Goal: Information Seeking & Learning: Learn about a topic

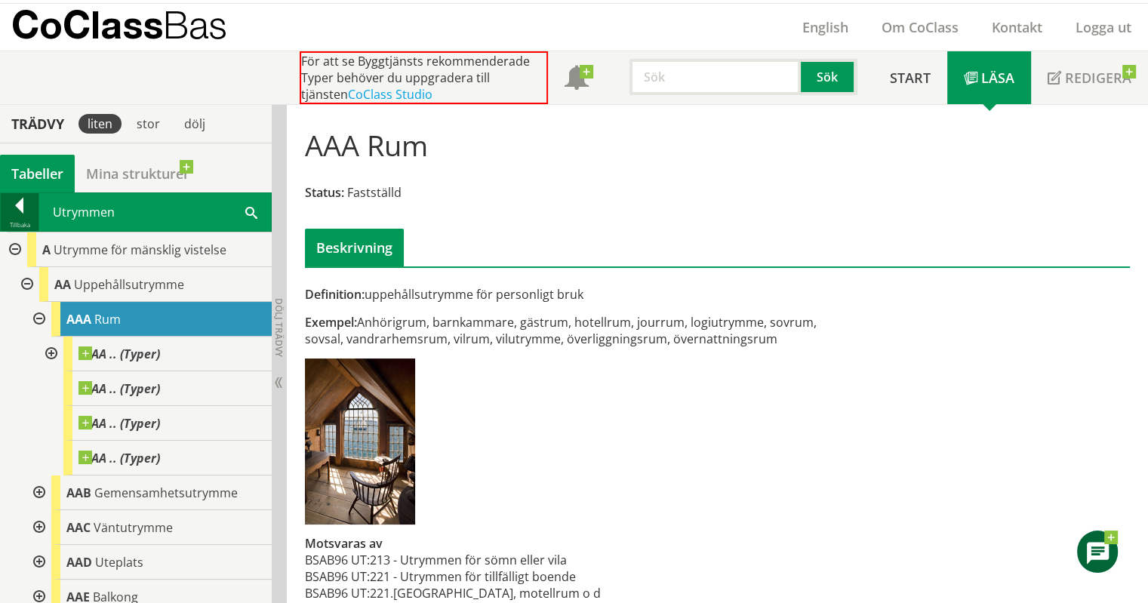
click at [12, 211] on div at bounding box center [20, 208] width 38 height 21
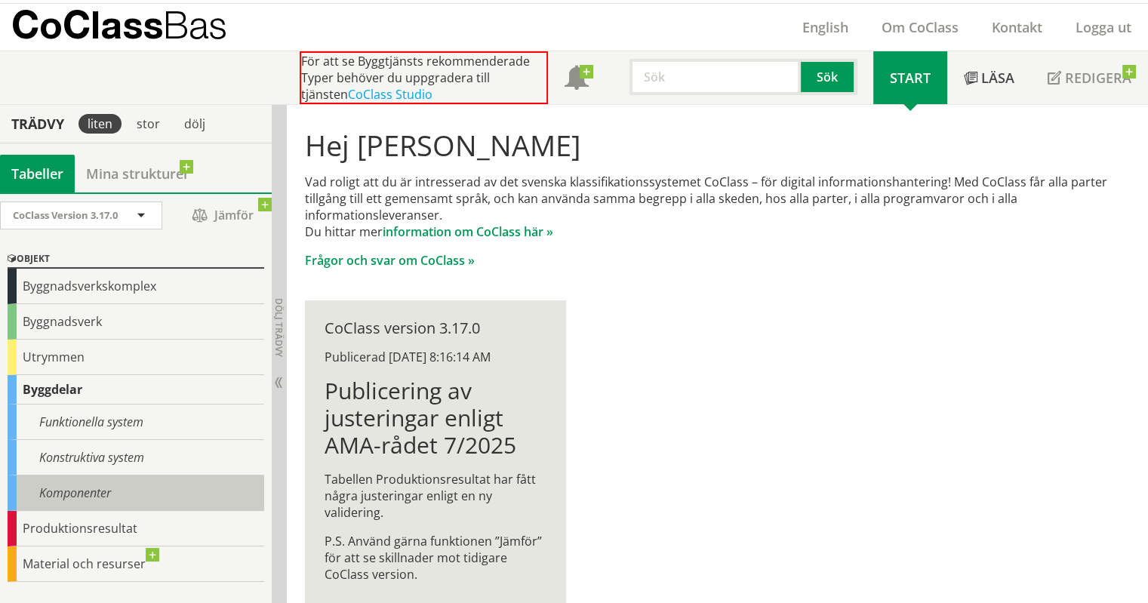
click at [93, 487] on div "Komponenter" at bounding box center [136, 492] width 257 height 35
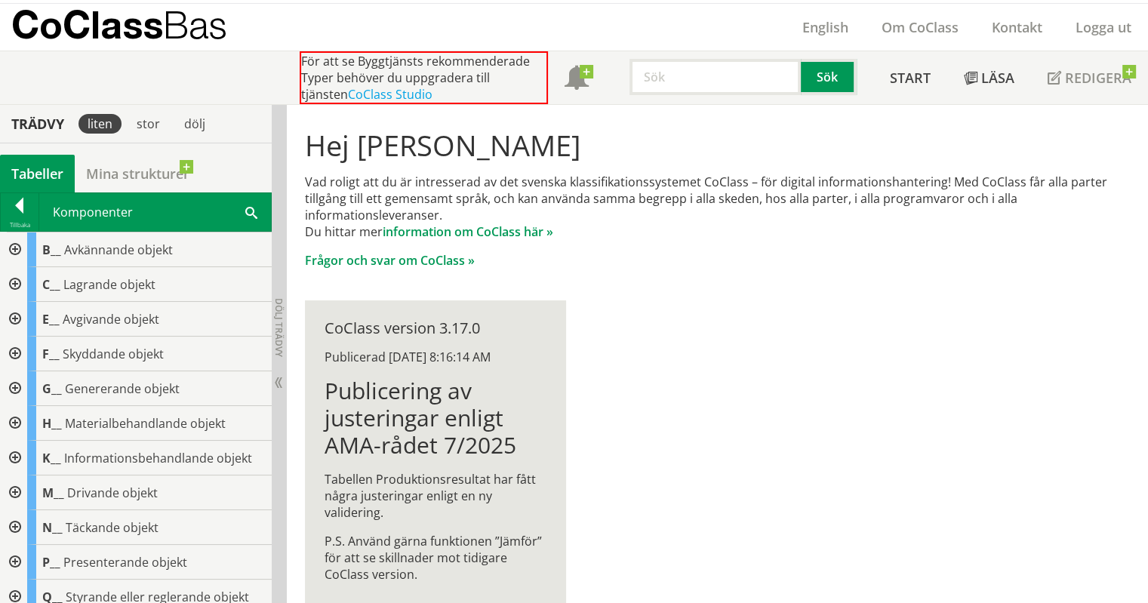
scroll to position [302, 0]
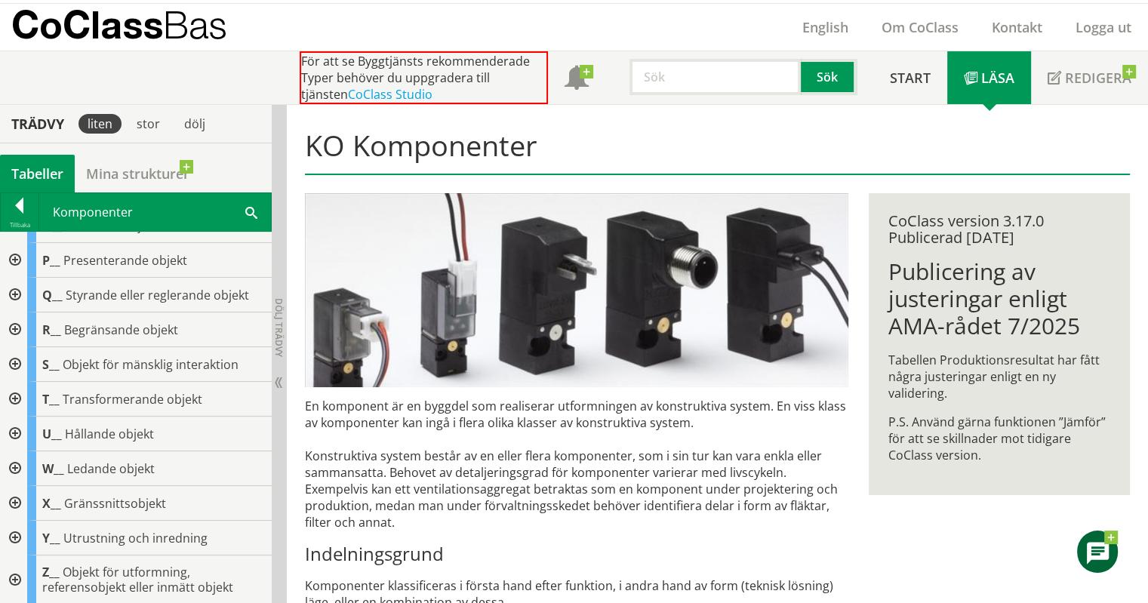
click at [17, 289] on div at bounding box center [13, 295] width 27 height 35
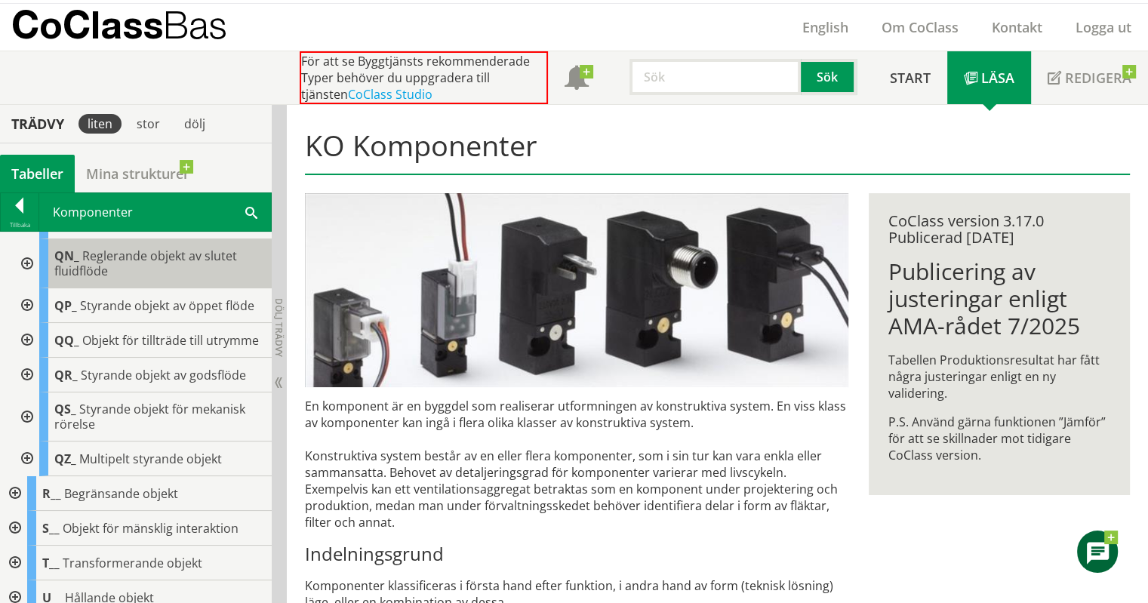
scroll to position [530, 0]
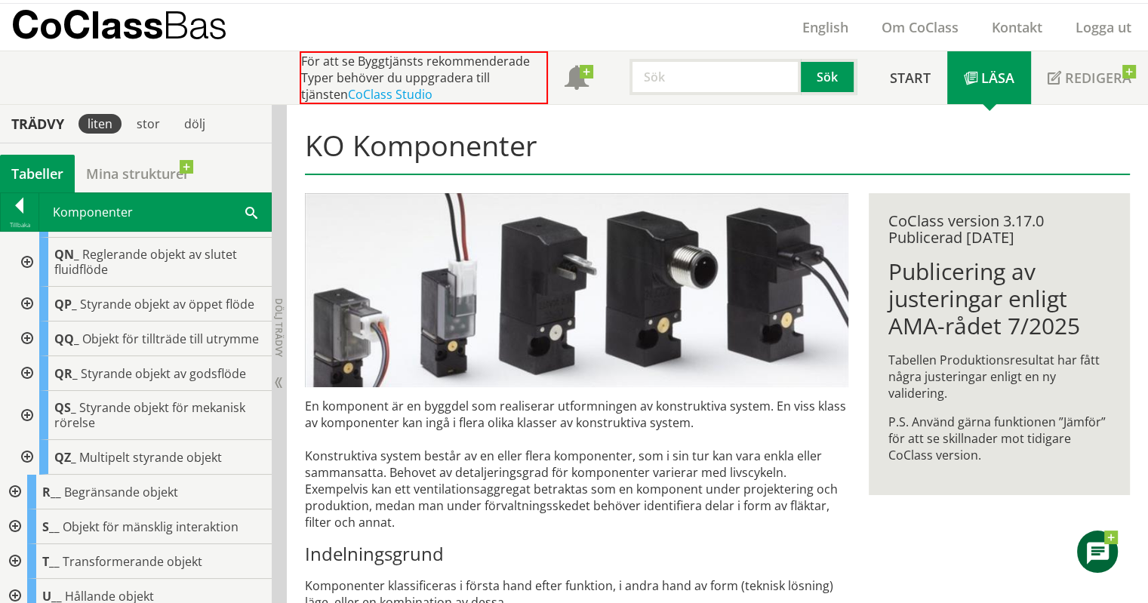
click at [30, 340] on div at bounding box center [25, 339] width 27 height 35
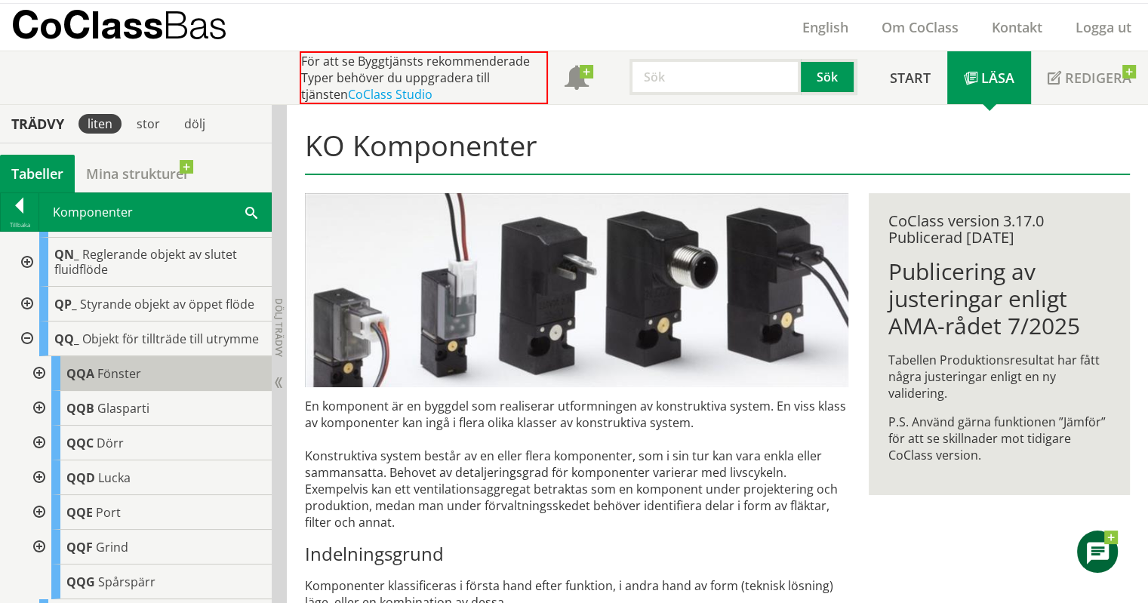
click at [113, 382] on span "Fönster" at bounding box center [119, 373] width 44 height 17
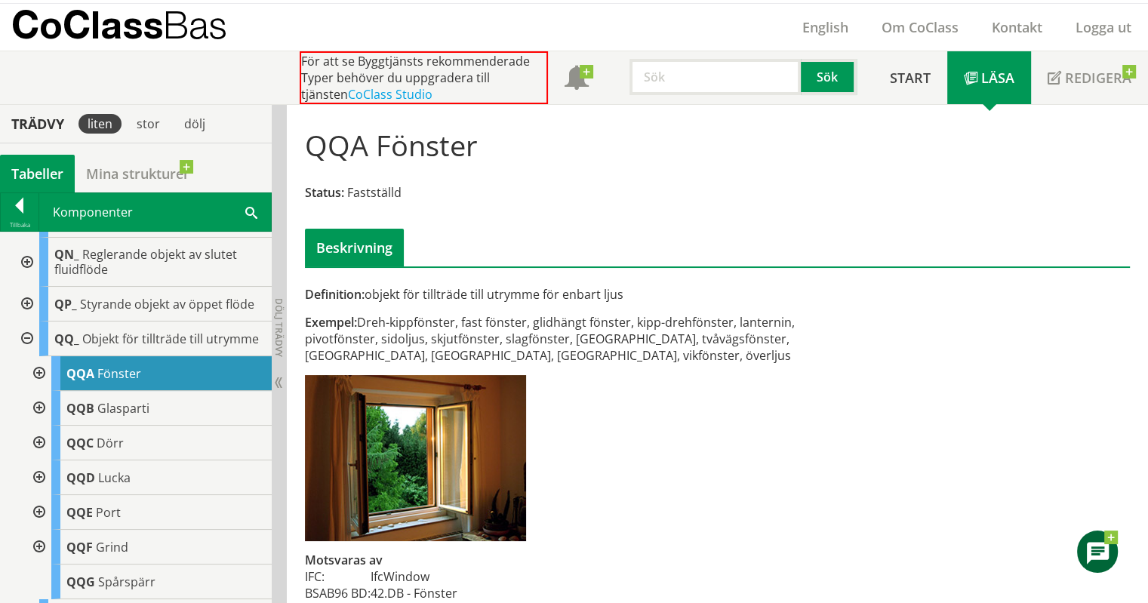
click at [40, 382] on div at bounding box center [37, 373] width 27 height 35
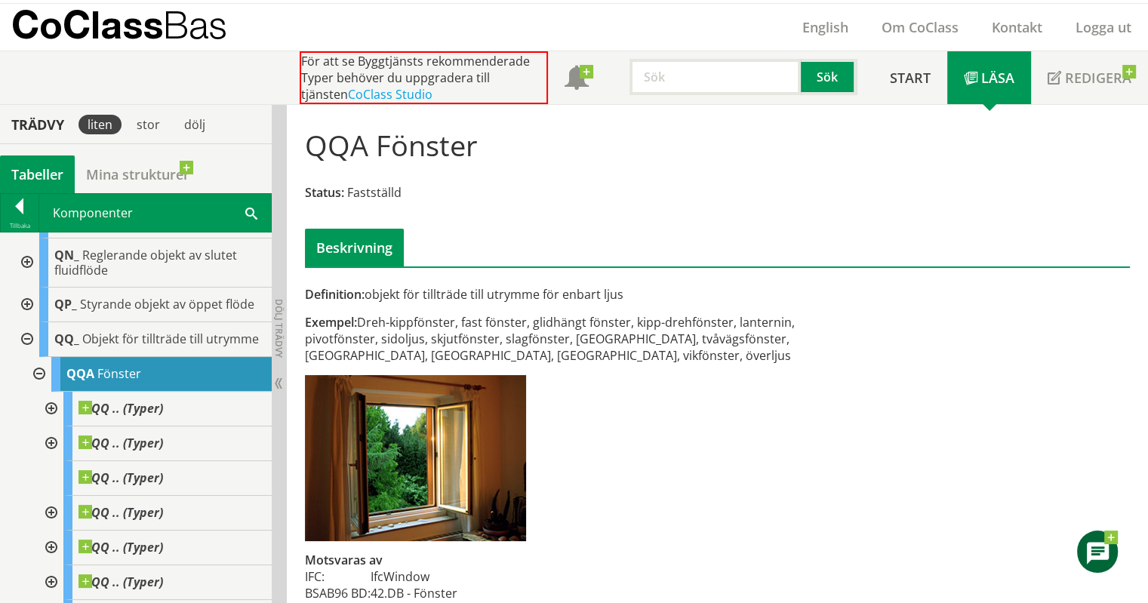
scroll to position [142, 0]
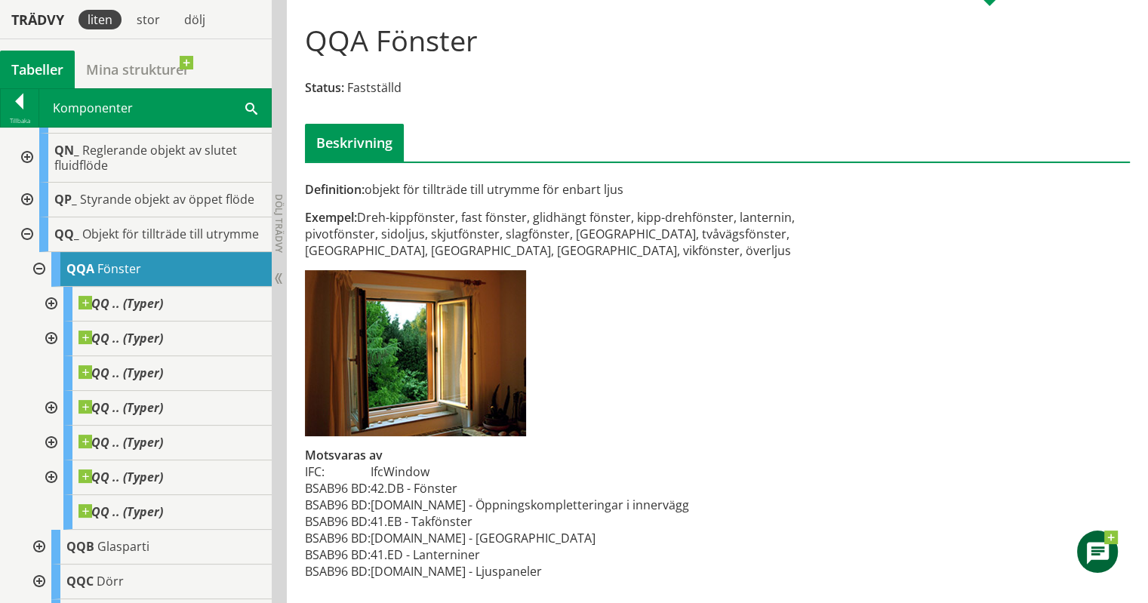
click at [25, 239] on div at bounding box center [25, 234] width 27 height 35
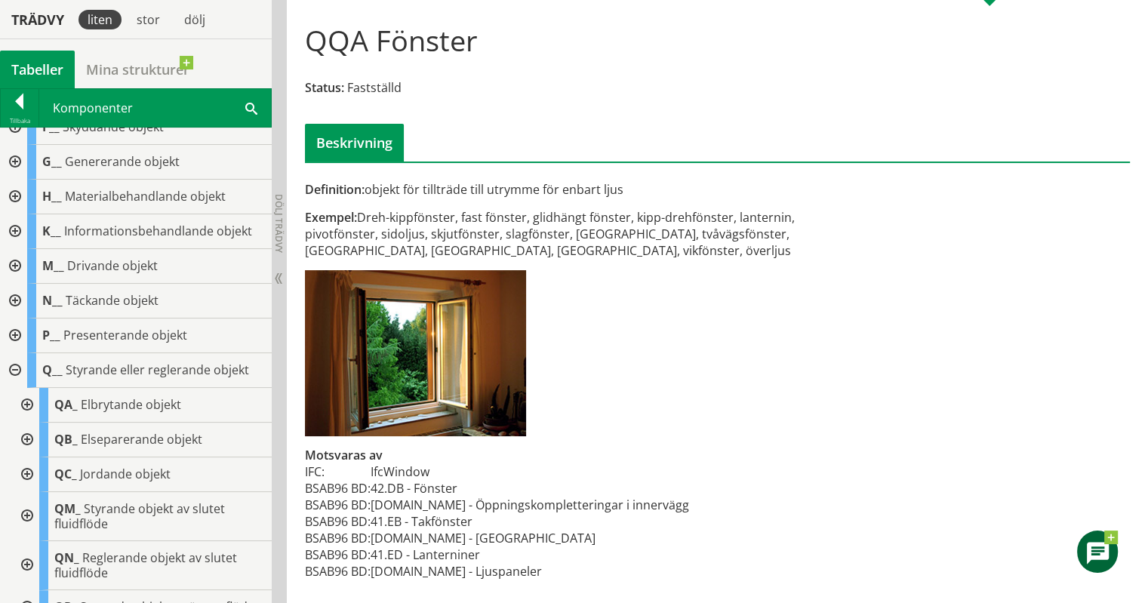
scroll to position [0, 0]
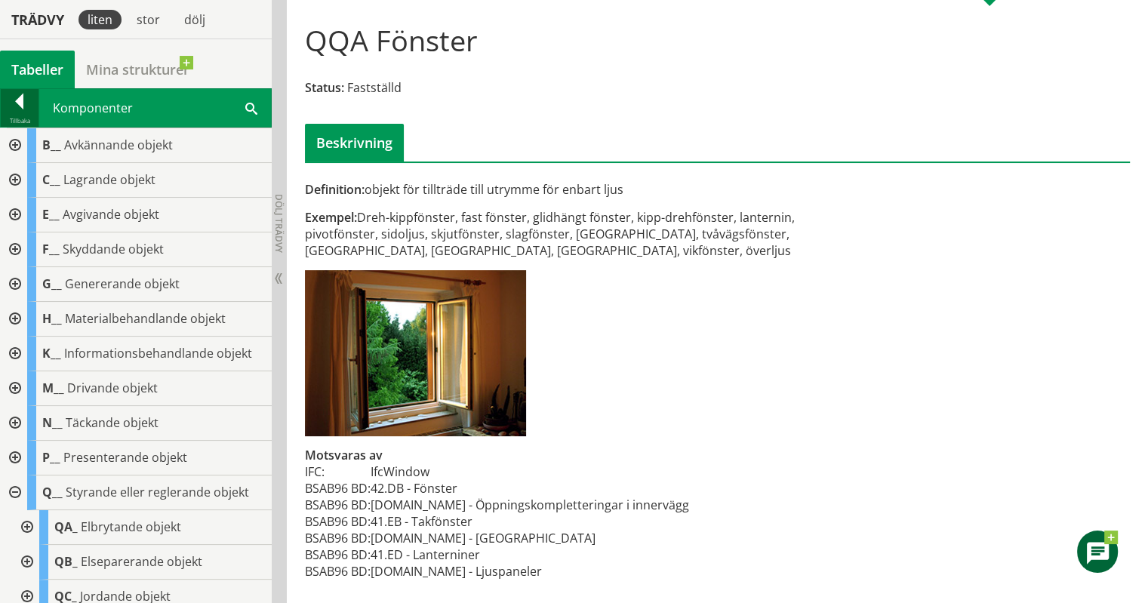
click at [14, 109] on div at bounding box center [20, 104] width 38 height 21
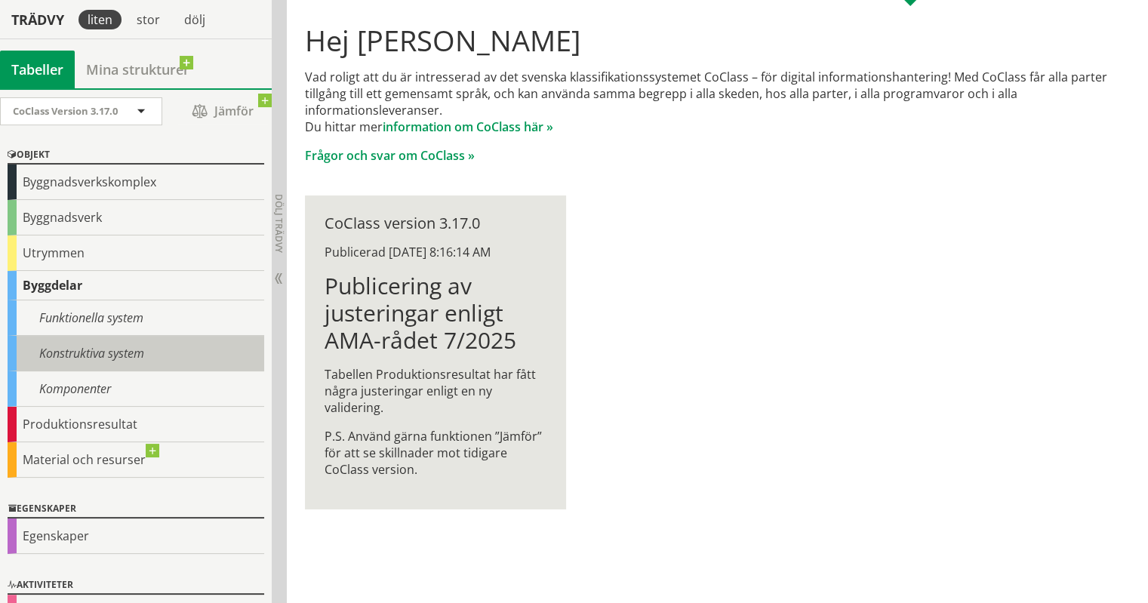
click at [121, 355] on div "Konstruktiva system" at bounding box center [136, 353] width 257 height 35
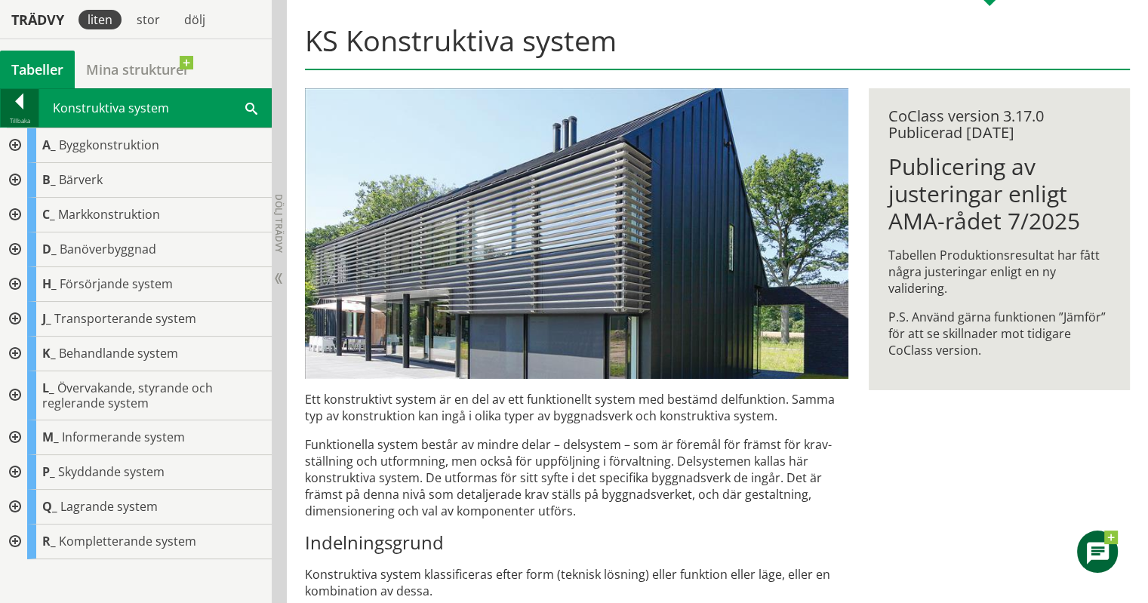
click at [21, 102] on div at bounding box center [20, 104] width 38 height 21
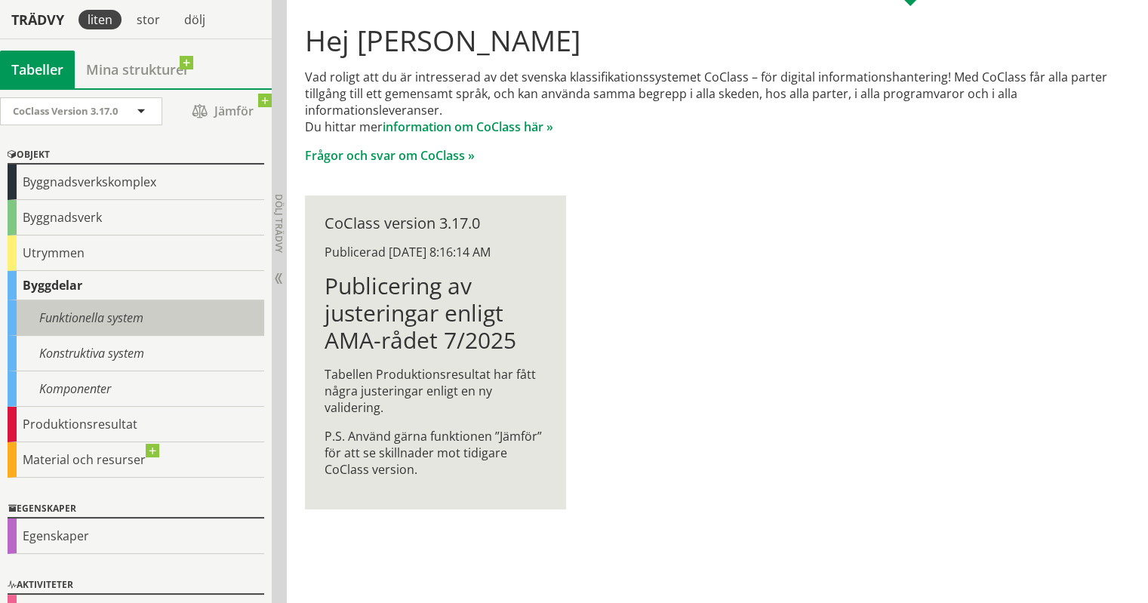
click at [118, 315] on div "Funktionella system" at bounding box center [136, 317] width 257 height 35
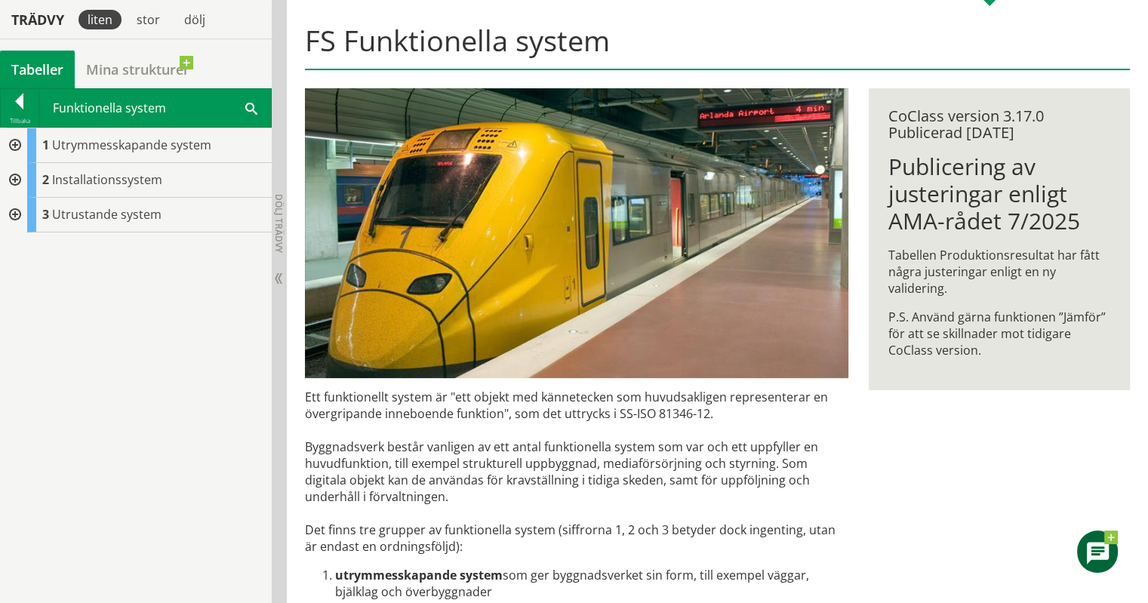
click at [18, 175] on div at bounding box center [13, 180] width 27 height 35
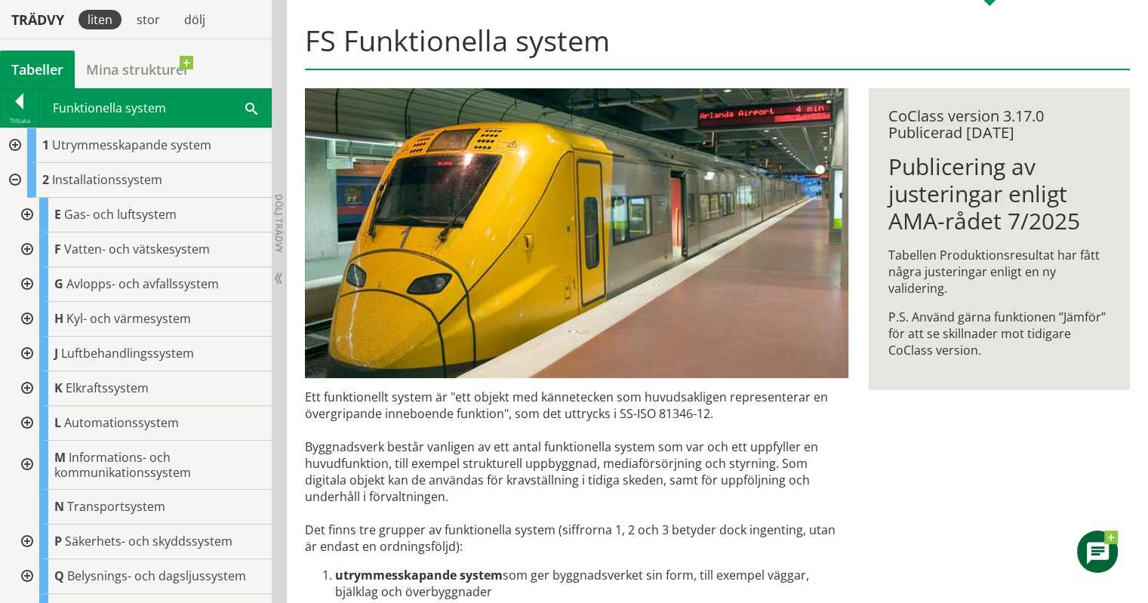
click at [30, 353] on div at bounding box center [25, 354] width 27 height 35
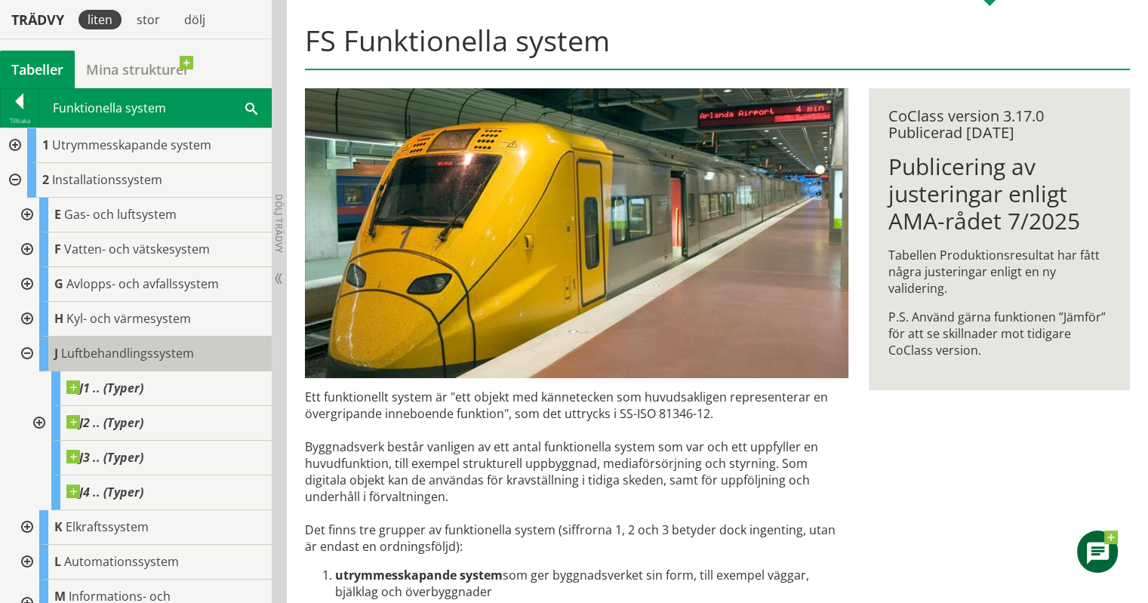
click at [113, 355] on span "Luftbehandlingssystem" at bounding box center [127, 353] width 133 height 17
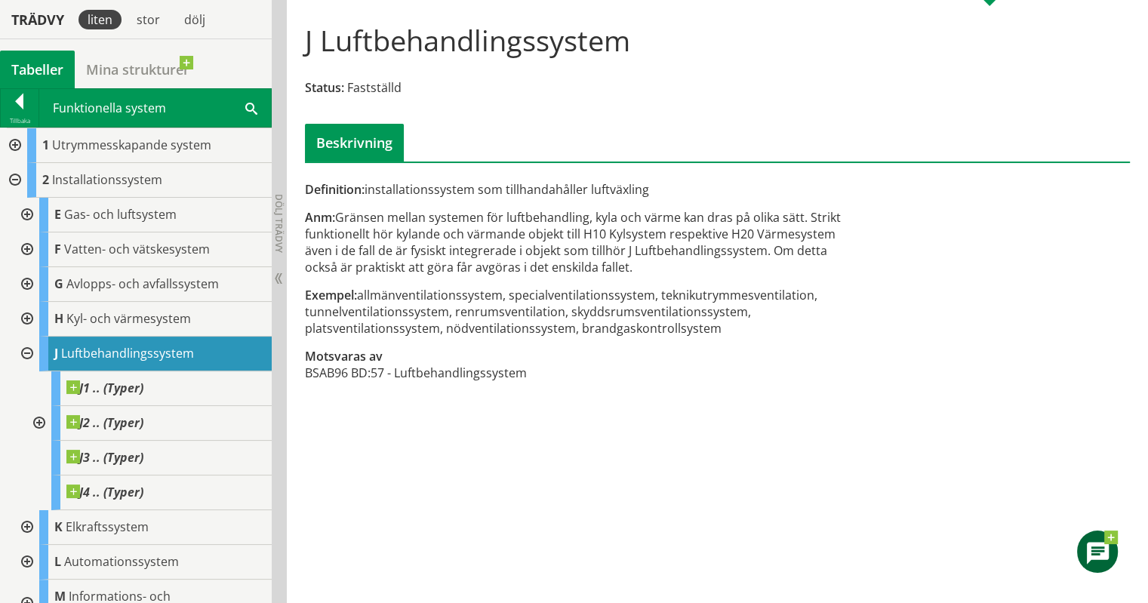
click at [37, 419] on div at bounding box center [37, 423] width 27 height 35
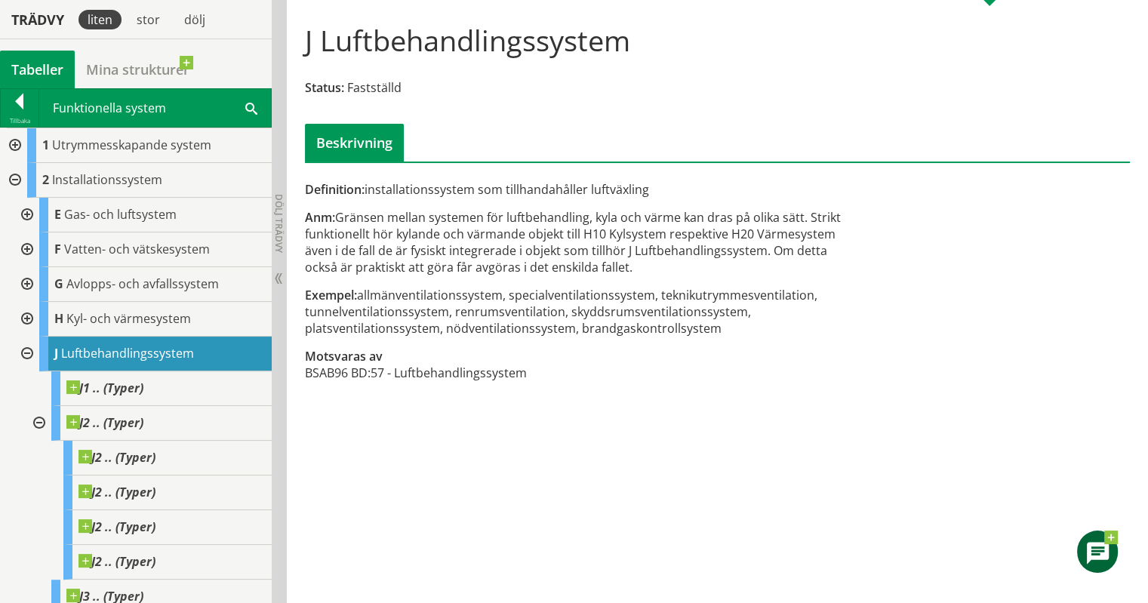
click at [109, 357] on span "Luftbehandlingssystem" at bounding box center [127, 353] width 133 height 17
click at [20, 96] on div at bounding box center [20, 104] width 38 height 21
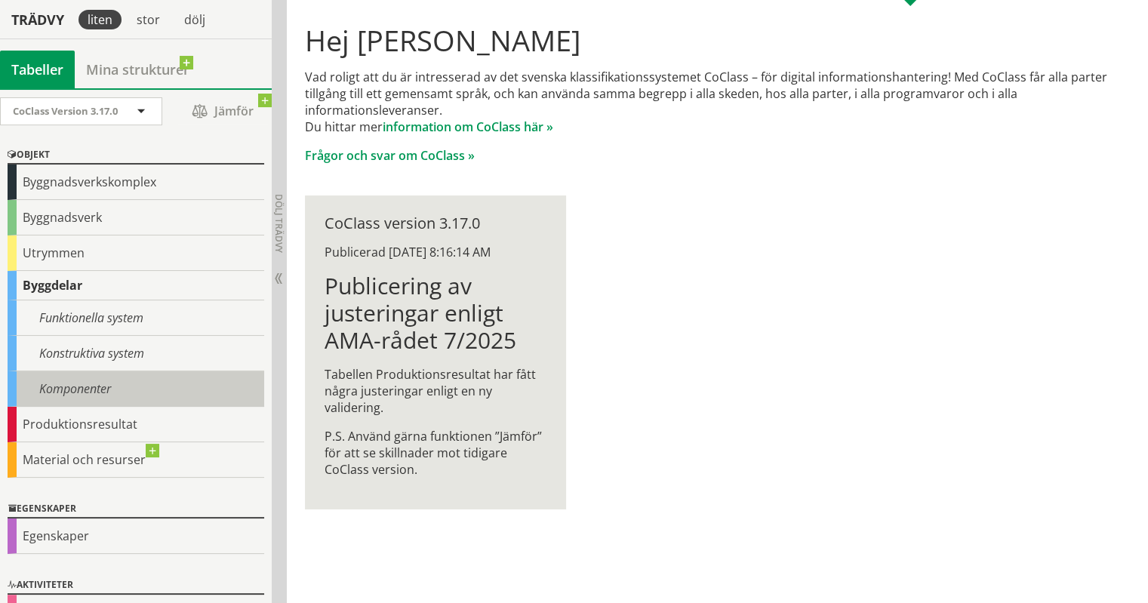
click at [125, 374] on div "Komponenter" at bounding box center [136, 388] width 257 height 35
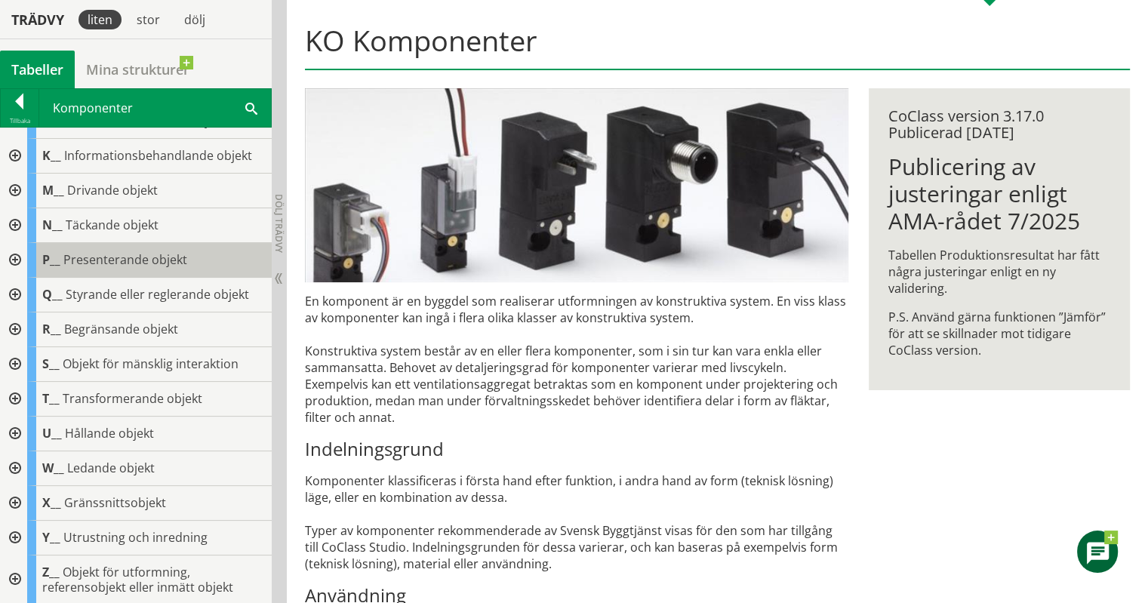
scroll to position [198, 0]
click at [19, 290] on div at bounding box center [13, 295] width 27 height 35
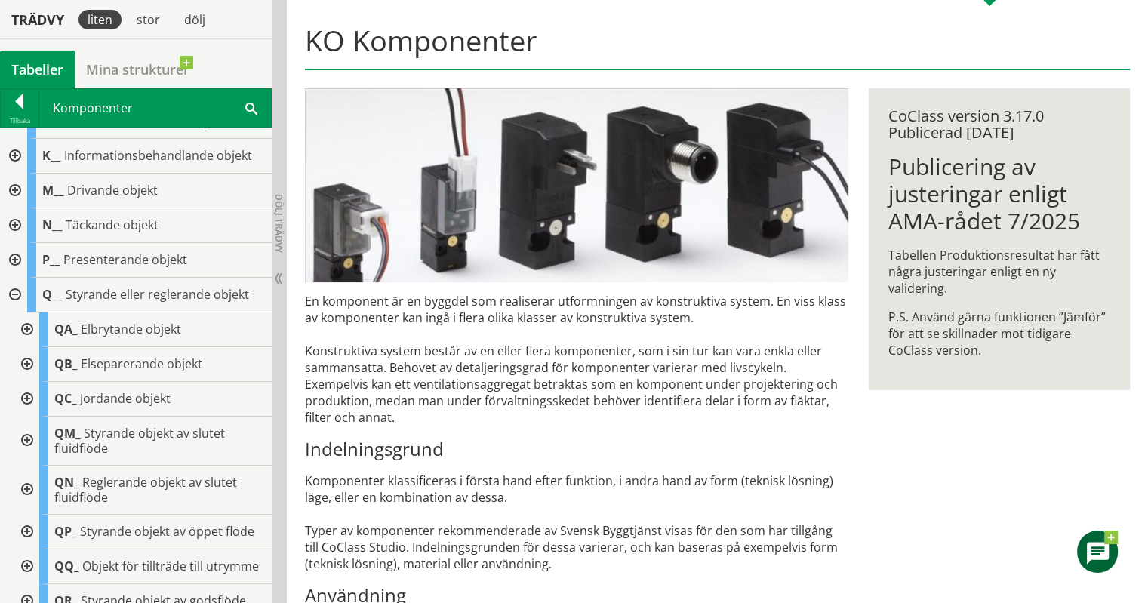
click at [100, 19] on div "liten" at bounding box center [99, 20] width 43 height 20
click at [54, 66] on div "Tabeller" at bounding box center [37, 70] width 75 height 38
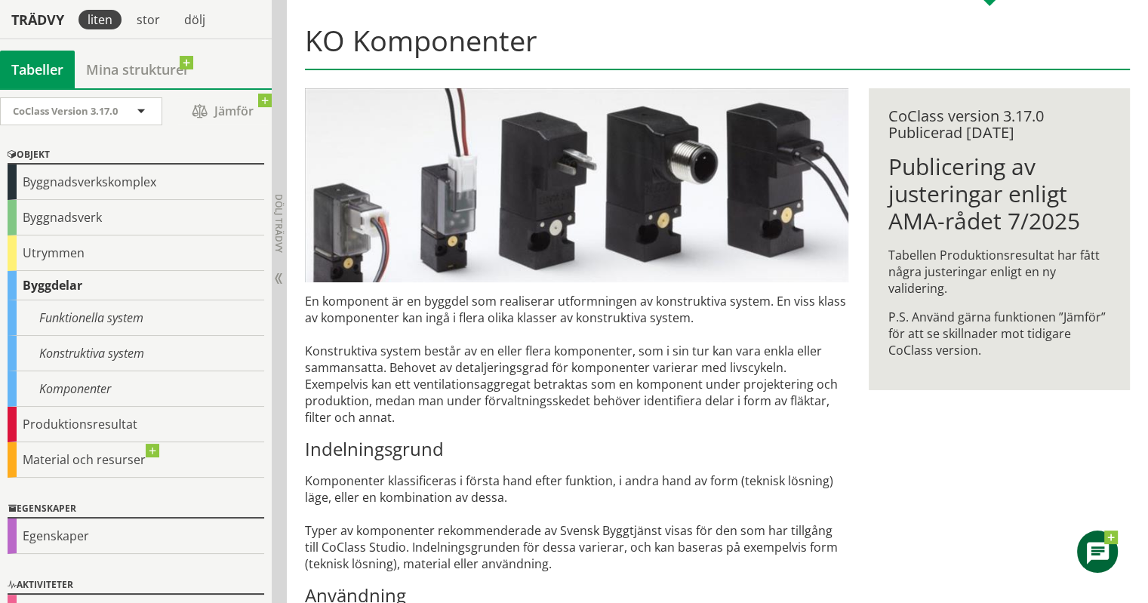
click at [54, 66] on div "Tabeller" at bounding box center [37, 70] width 75 height 38
click at [100, 322] on div "Funktionella system" at bounding box center [136, 317] width 257 height 35
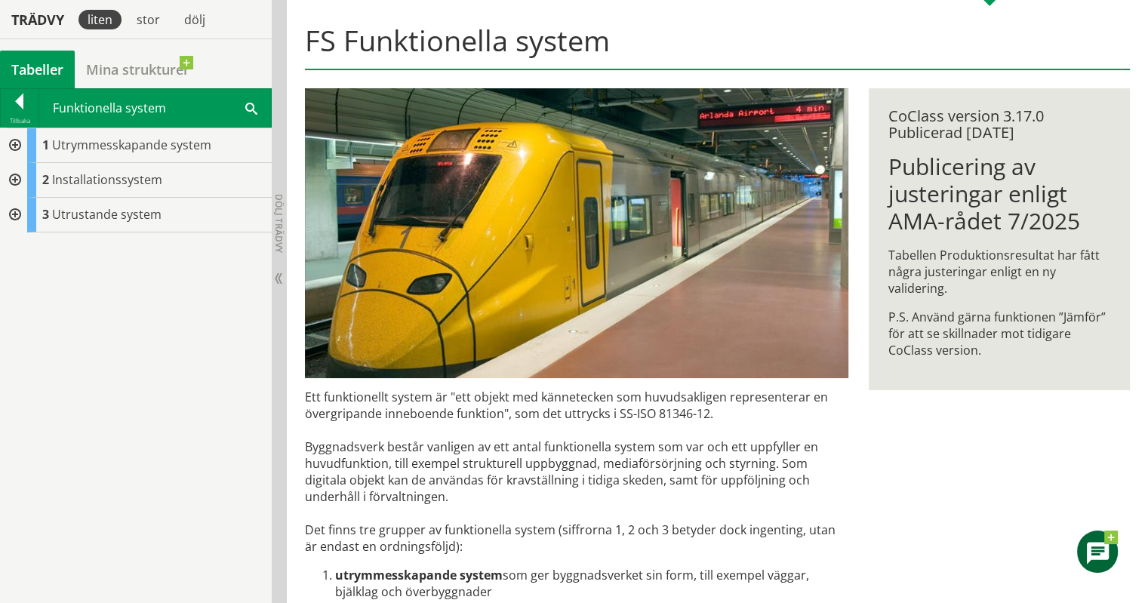
click at [20, 176] on div at bounding box center [13, 180] width 27 height 35
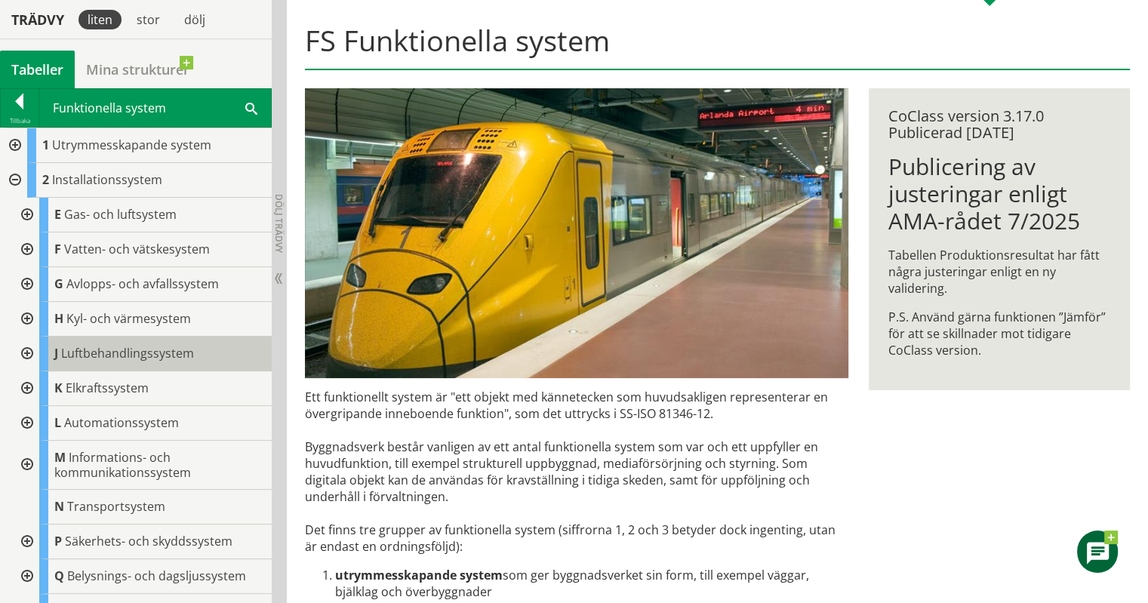
click at [85, 350] on span "Luftbehandlingssystem" at bounding box center [127, 353] width 133 height 17
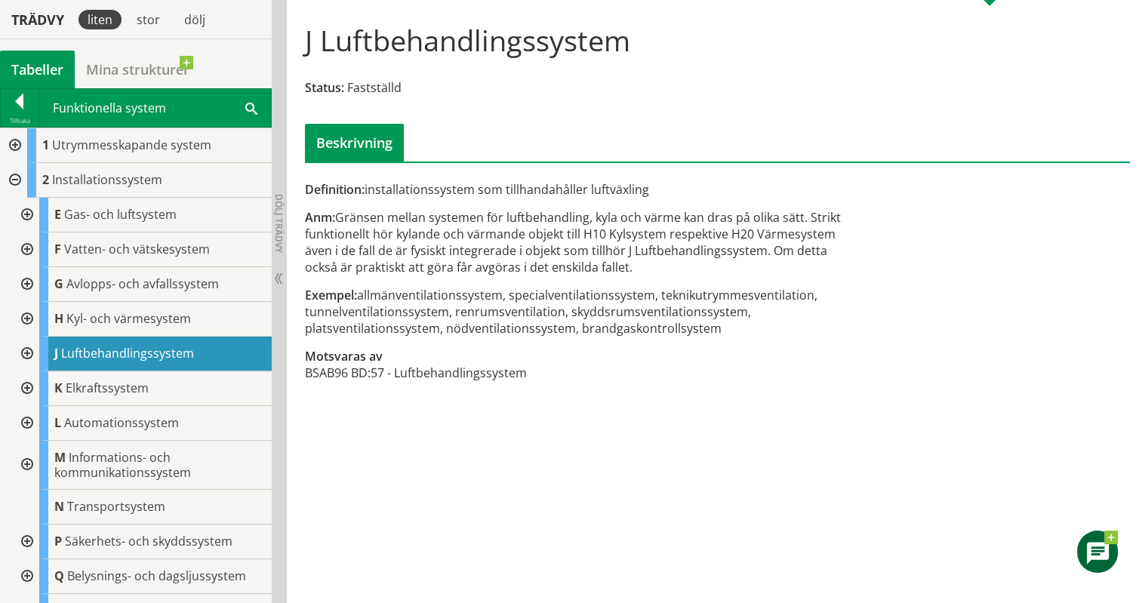
click at [29, 353] on div at bounding box center [25, 354] width 27 height 35
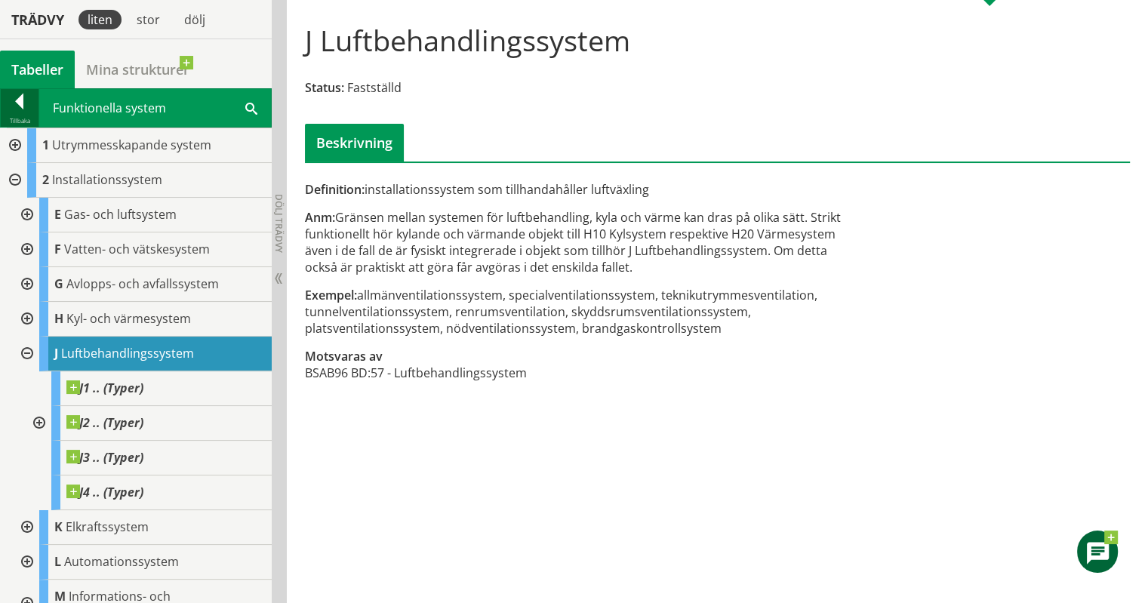
click at [11, 103] on div at bounding box center [20, 104] width 38 height 21
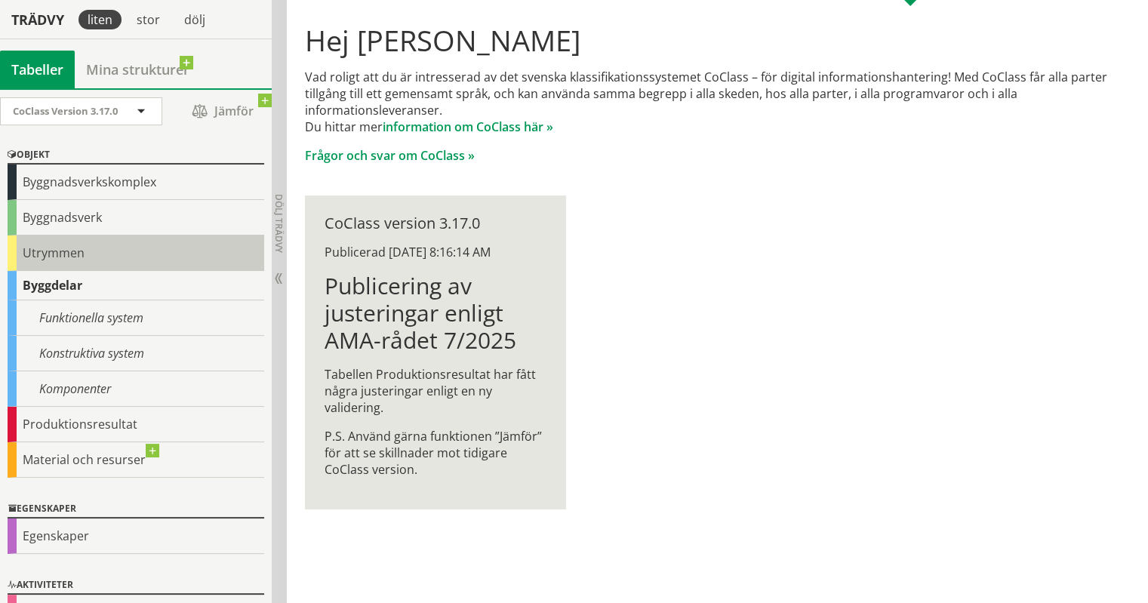
click at [68, 256] on div "Utrymmen" at bounding box center [136, 252] width 257 height 35
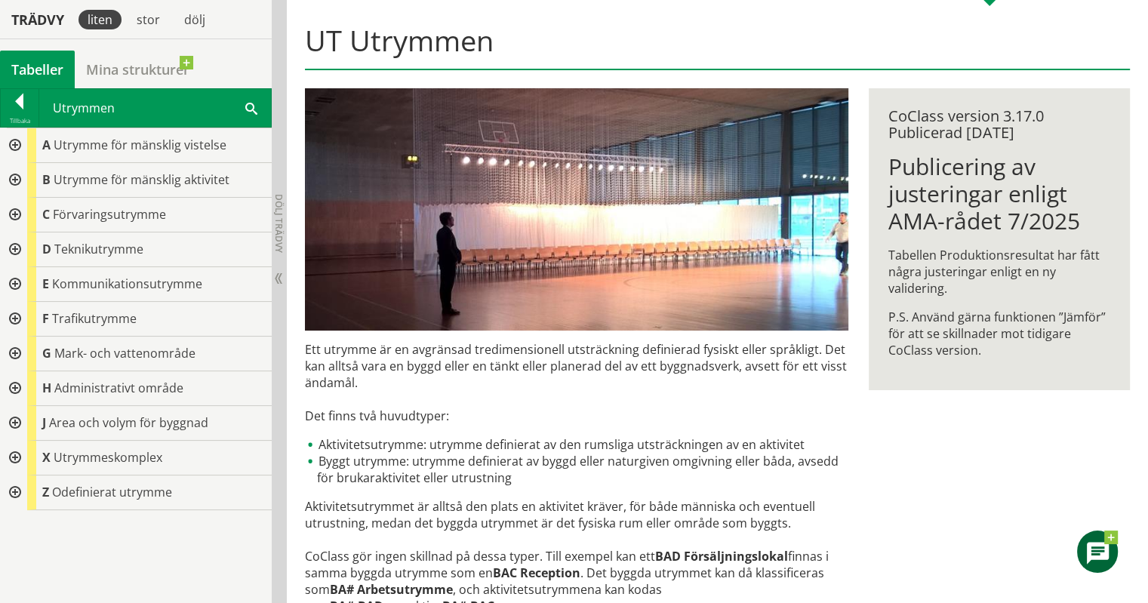
click at [14, 455] on div at bounding box center [13, 458] width 27 height 35
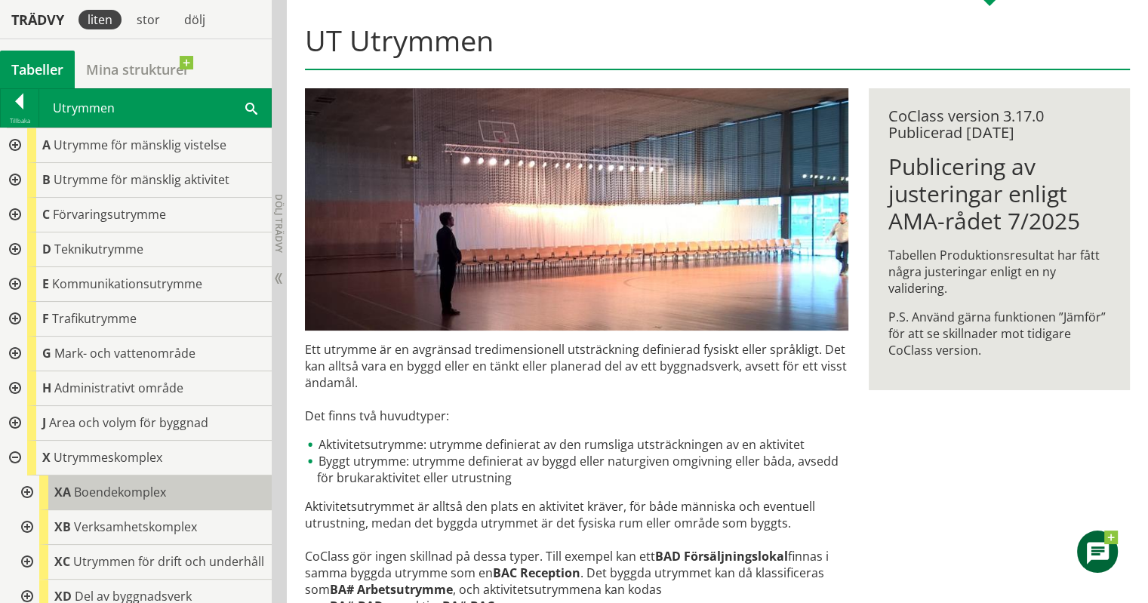
scroll to position [59, 0]
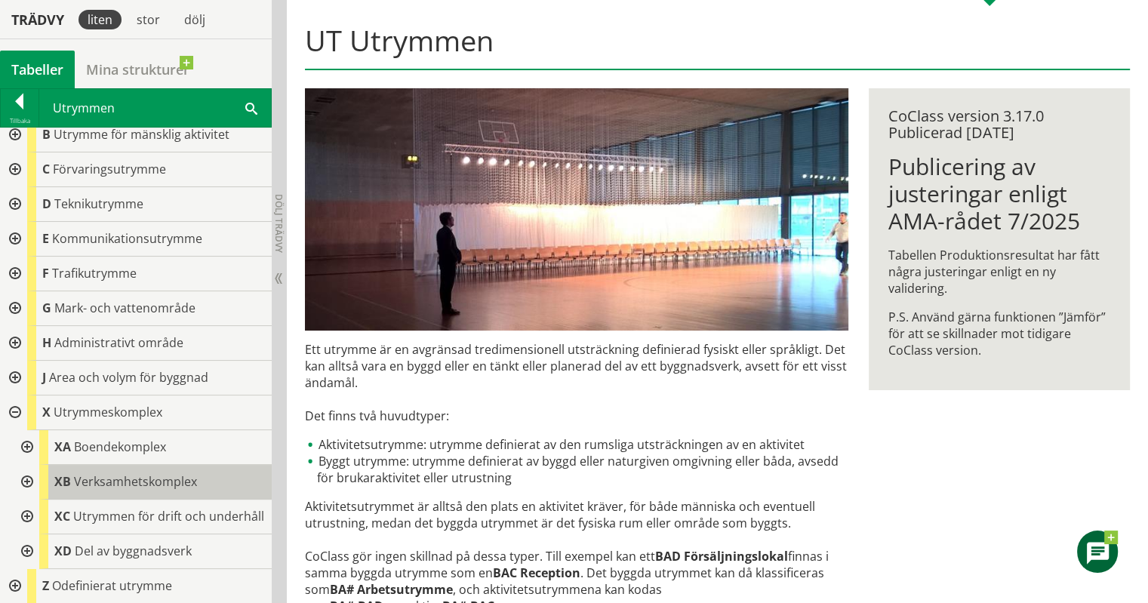
click at [139, 473] on span "Verksamhetskomplex" at bounding box center [135, 481] width 123 height 17
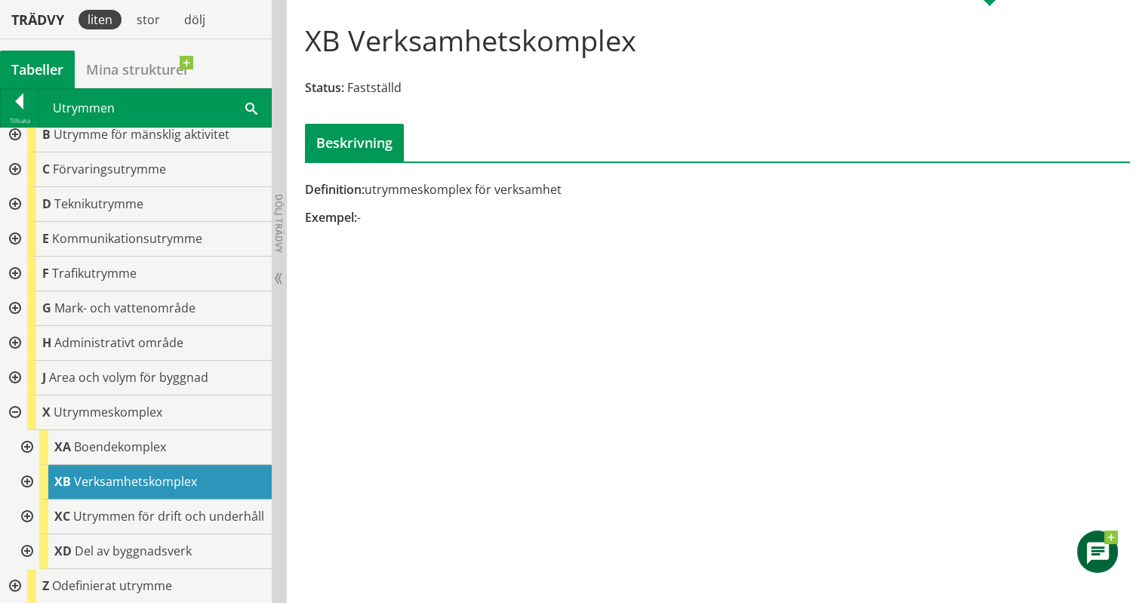
click at [30, 472] on div at bounding box center [25, 482] width 27 height 35
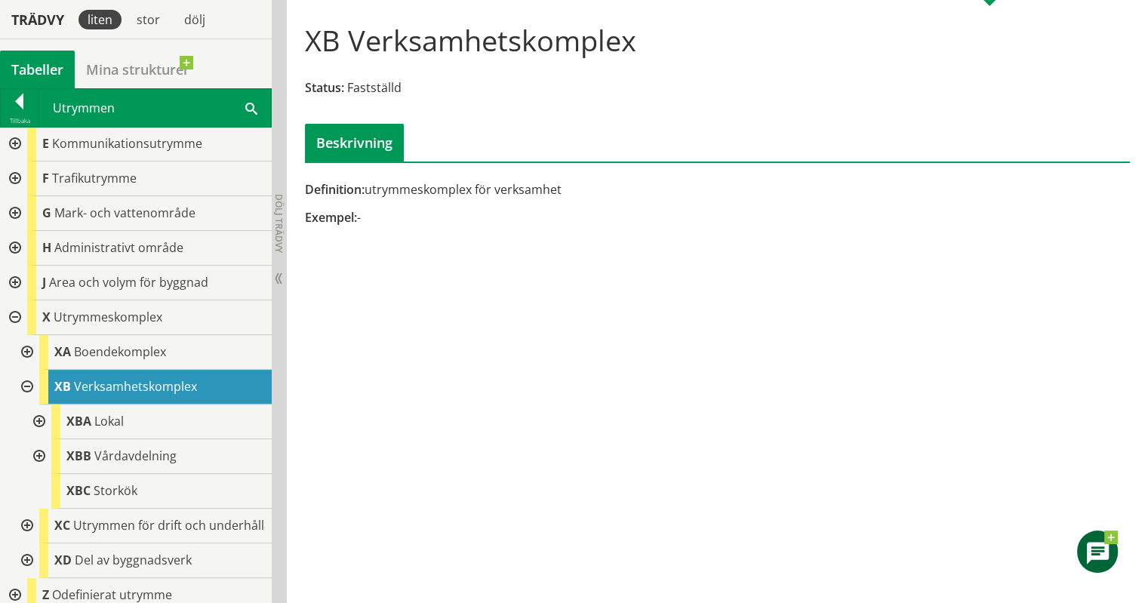
scroll to position [146, 0]
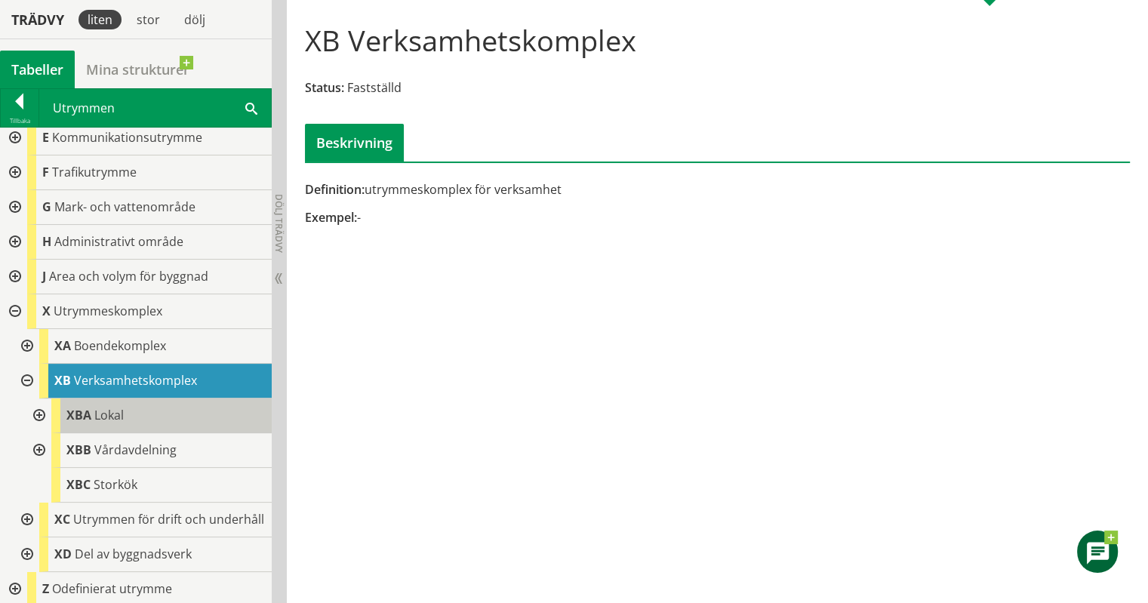
click at [112, 410] on span "Lokal" at bounding box center [108, 415] width 29 height 17
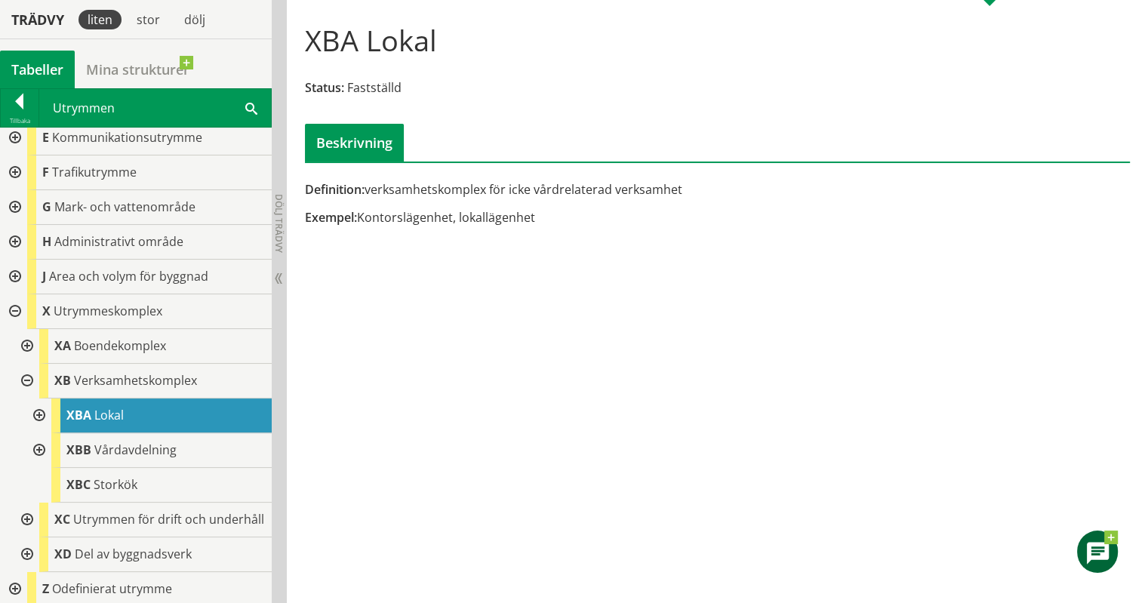
click at [38, 413] on div at bounding box center [37, 415] width 27 height 35
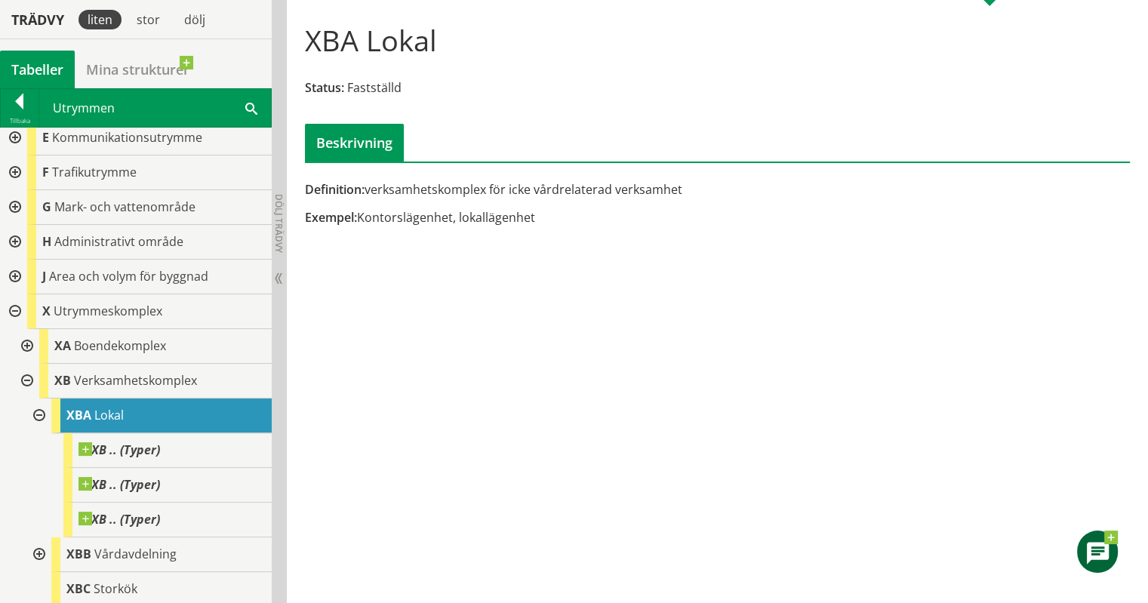
click at [14, 269] on div at bounding box center [13, 277] width 27 height 35
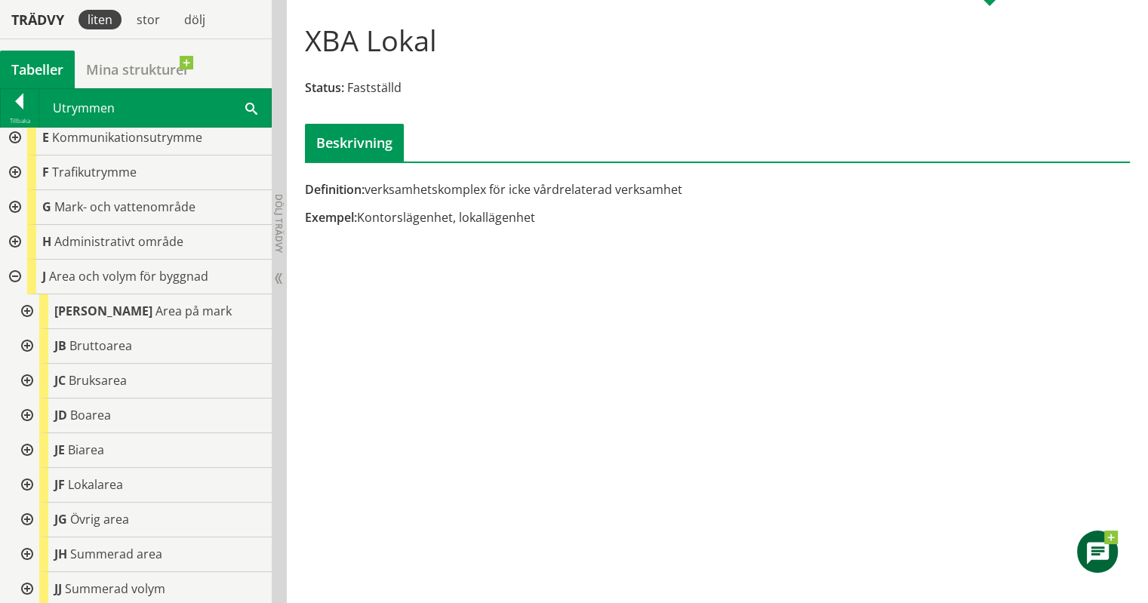
scroll to position [217, 0]
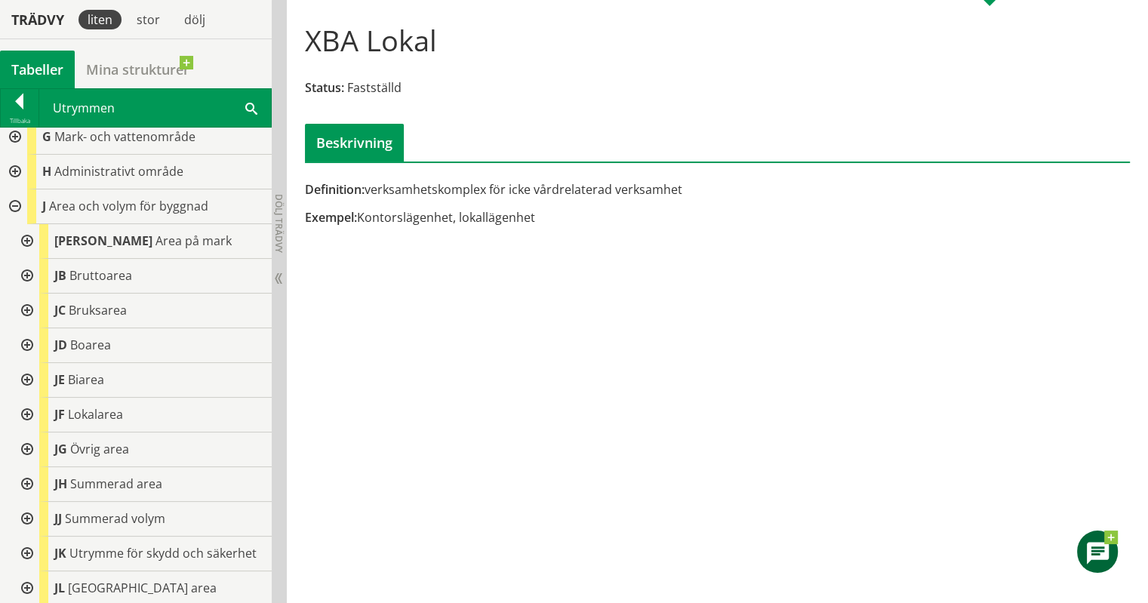
click at [27, 414] on div at bounding box center [25, 415] width 27 height 35
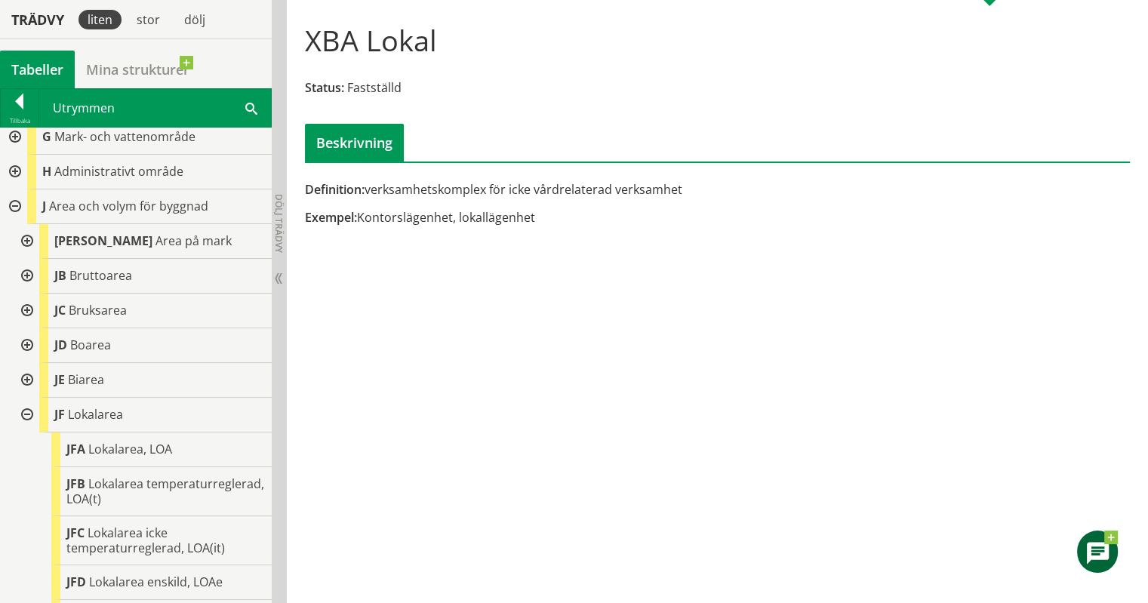
click at [30, 345] on div at bounding box center [25, 345] width 27 height 35
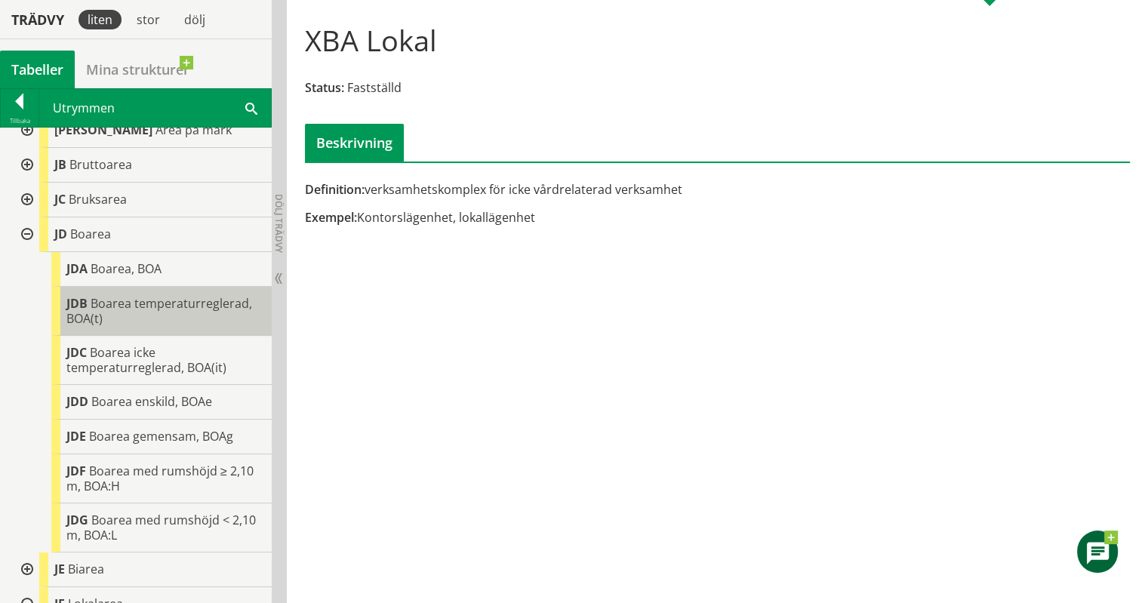
scroll to position [329, 0]
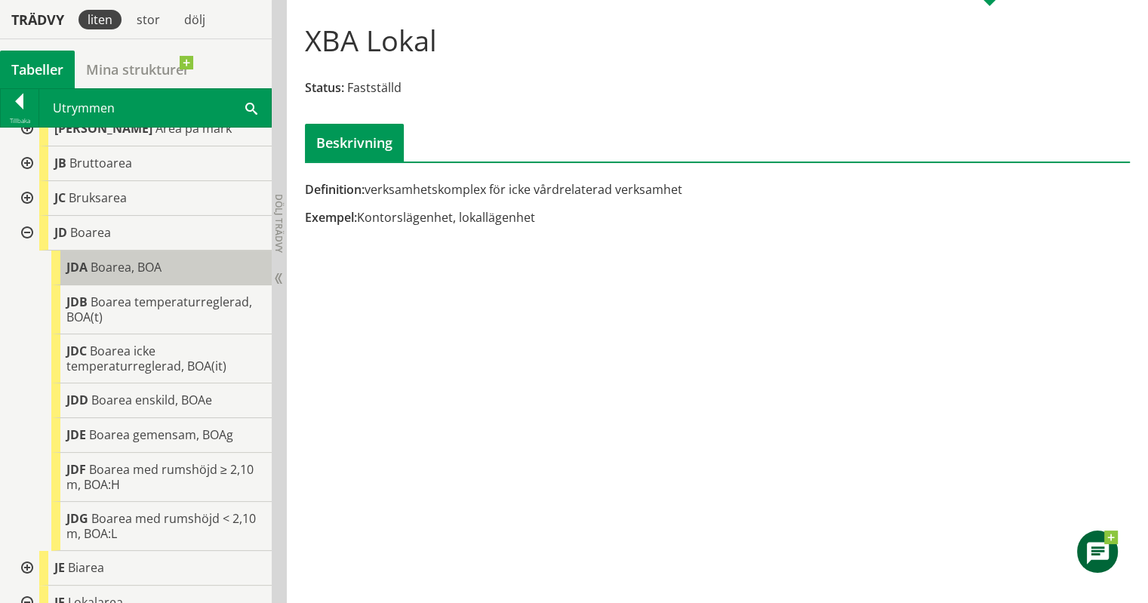
click at [147, 271] on span "Boarea, BOA" at bounding box center [126, 267] width 71 height 17
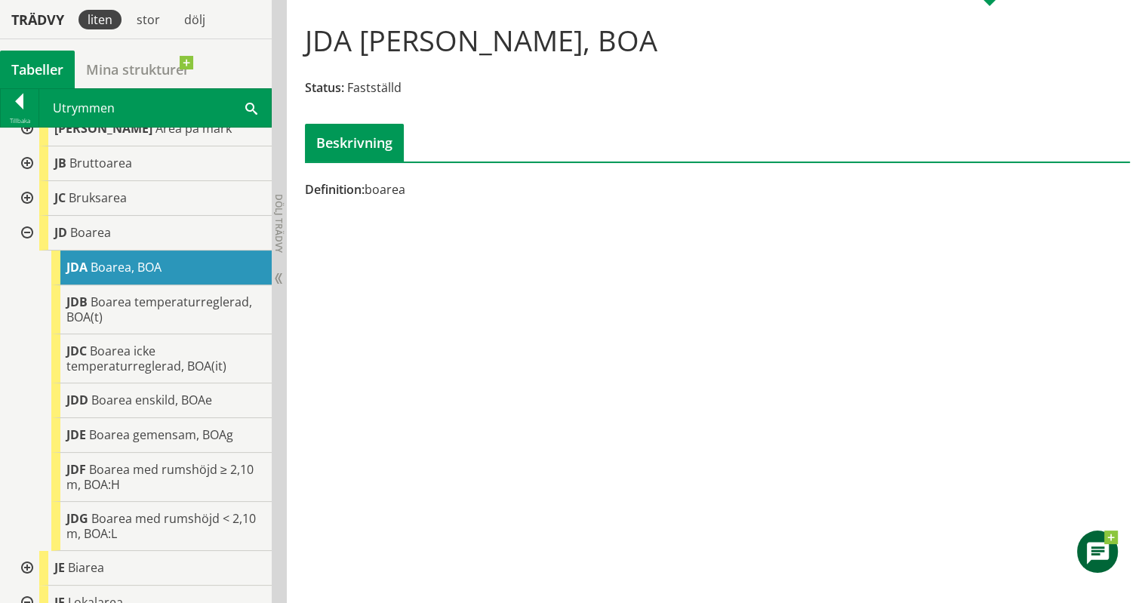
click at [25, 227] on div at bounding box center [25, 233] width 27 height 35
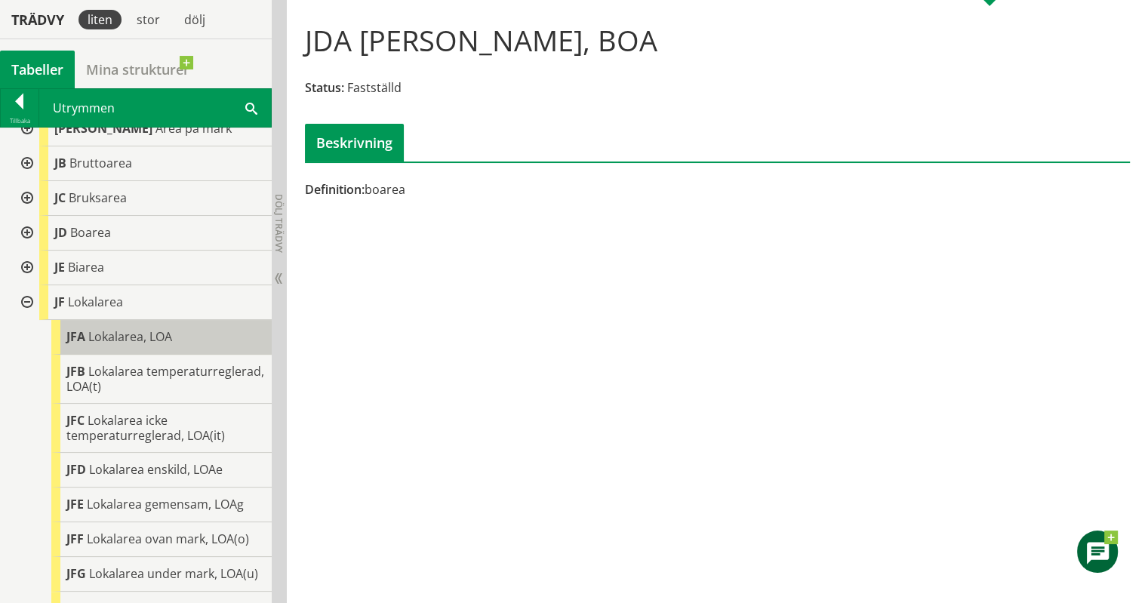
click at [108, 337] on span "Lokalarea, LOA" at bounding box center [130, 336] width 84 height 17
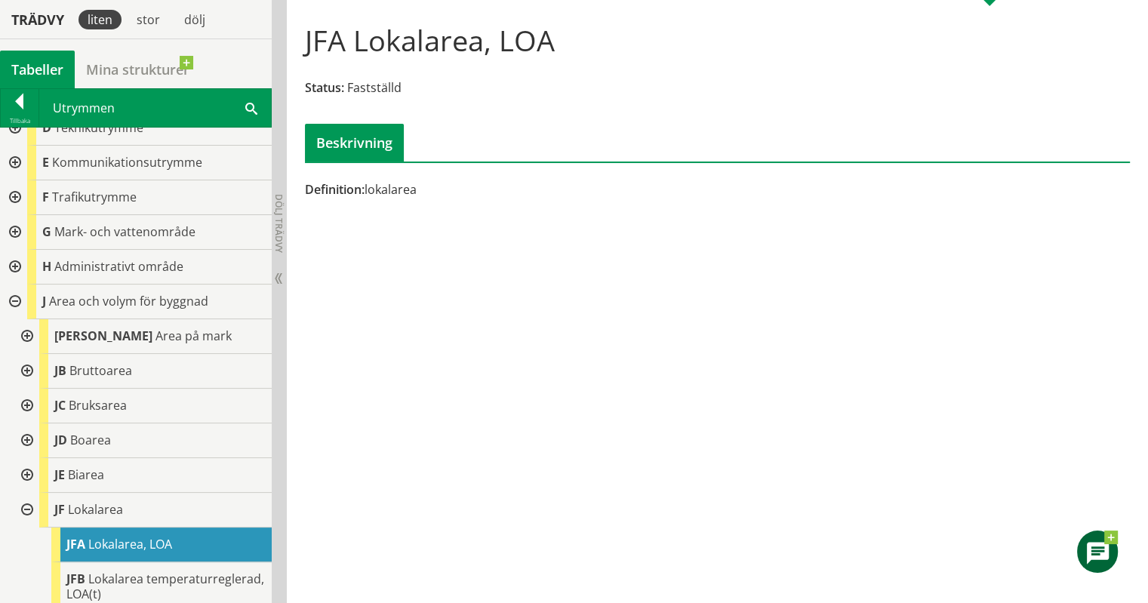
scroll to position [121, 0]
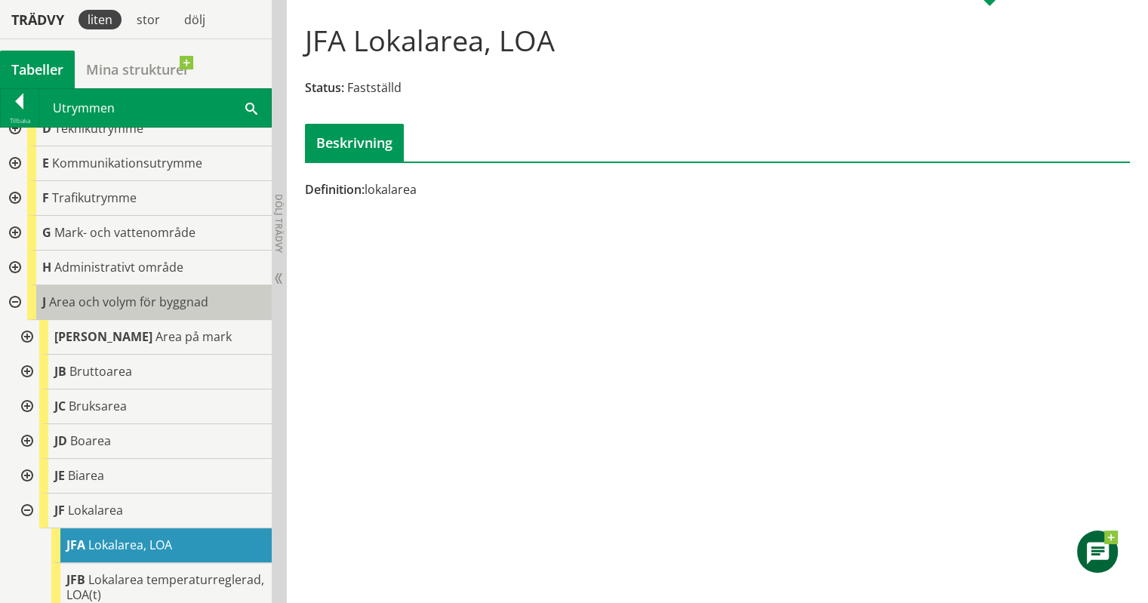
click at [165, 300] on span "Area och volym för byggnad" at bounding box center [128, 302] width 159 height 17
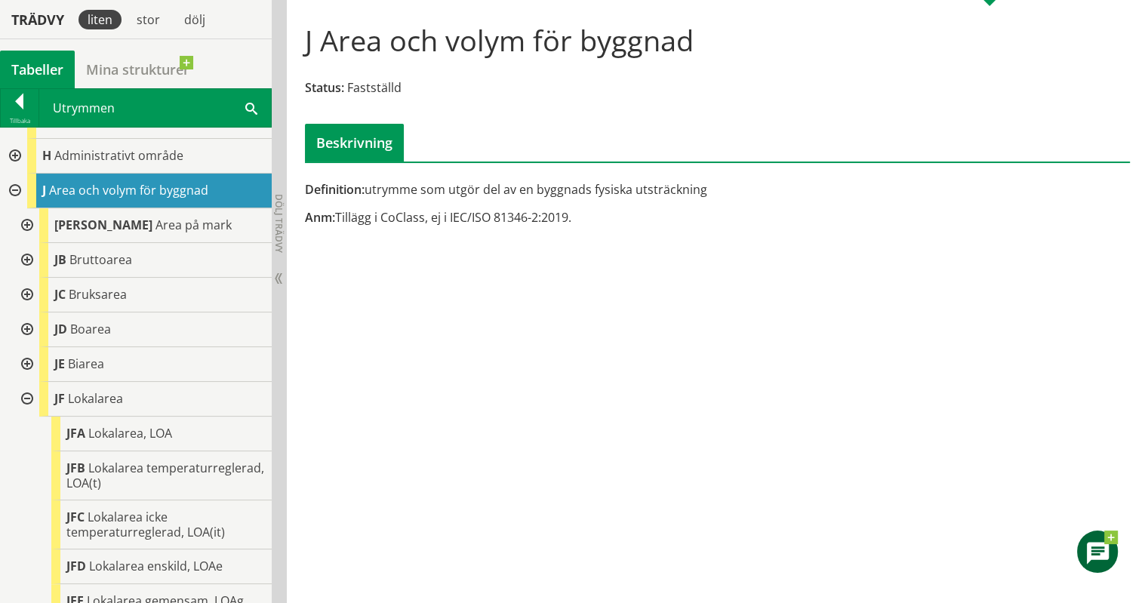
scroll to position [232, 0]
click at [14, 189] on div at bounding box center [13, 191] width 27 height 35
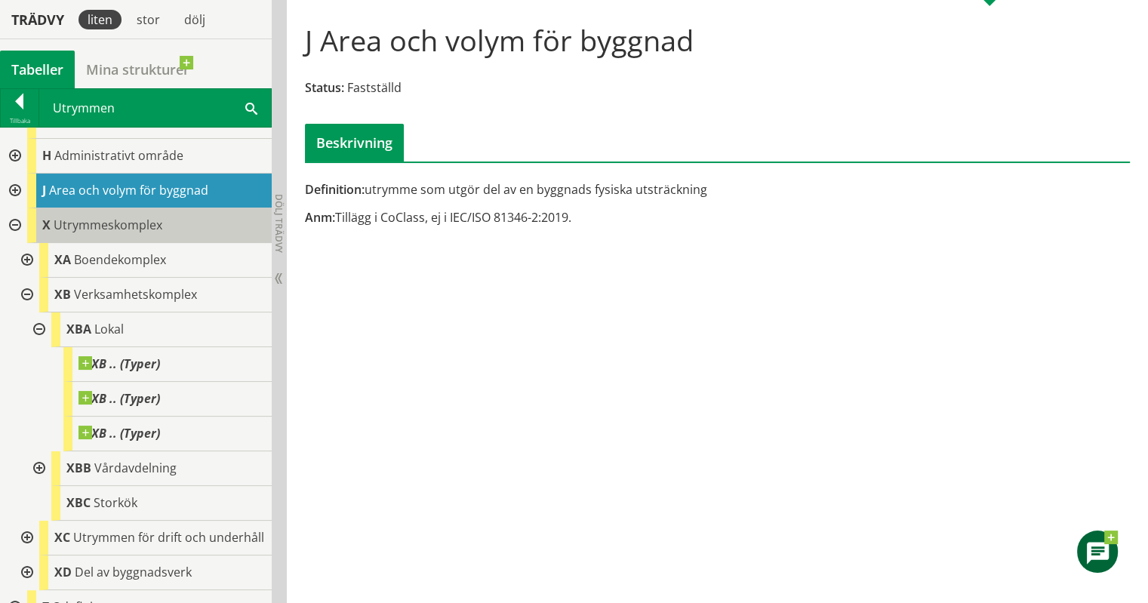
click at [84, 226] on span "Utrymmeskomplex" at bounding box center [108, 225] width 109 height 17
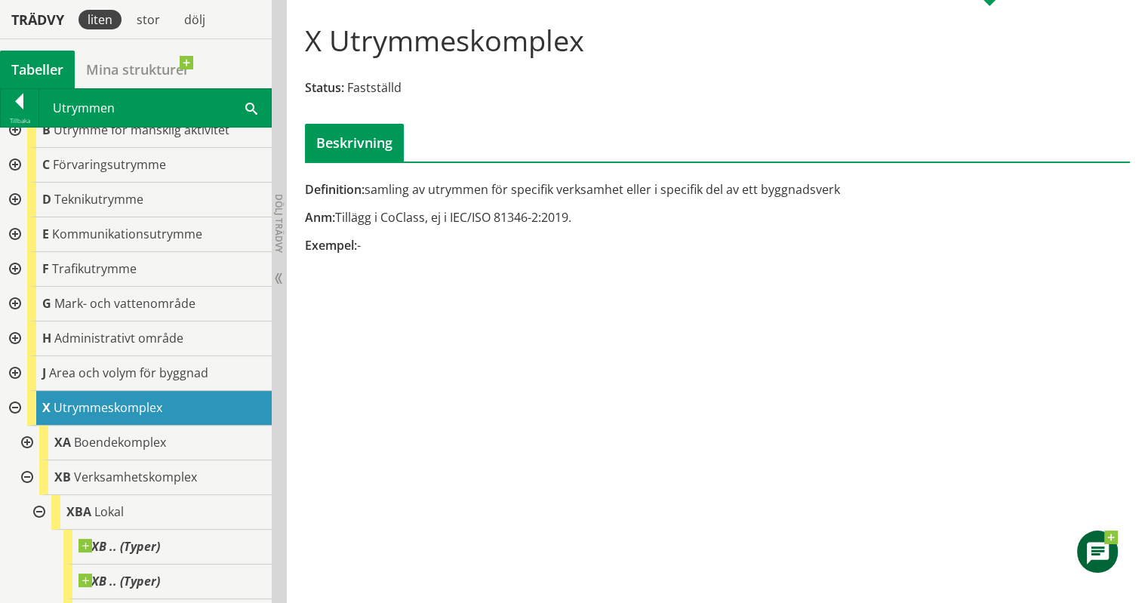
scroll to position [50, 0]
click at [12, 374] on div at bounding box center [13, 373] width 27 height 35
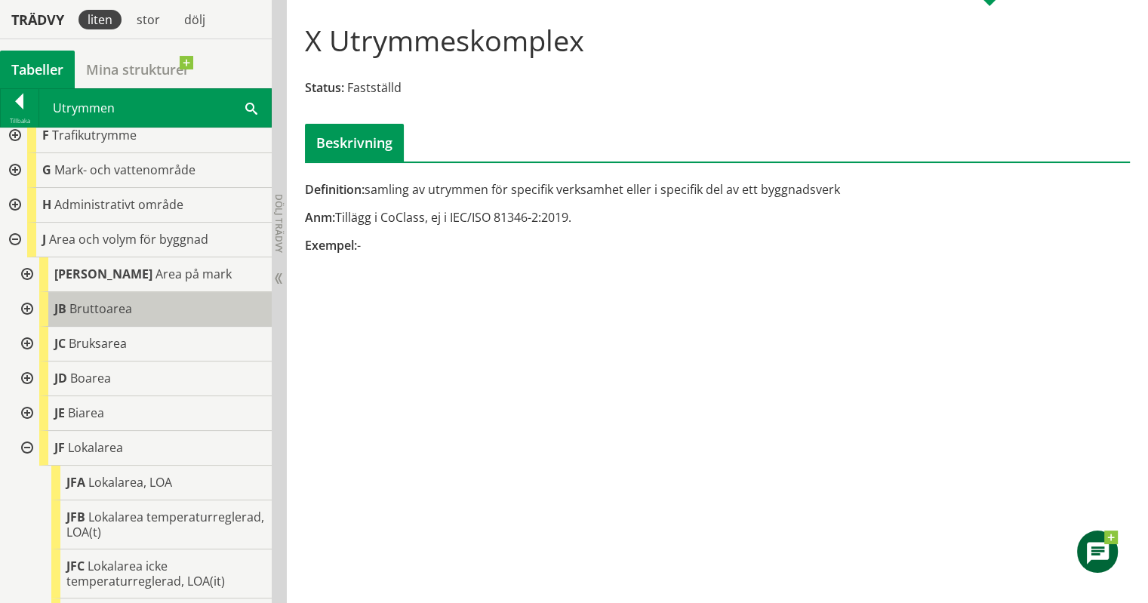
scroll to position [199, 0]
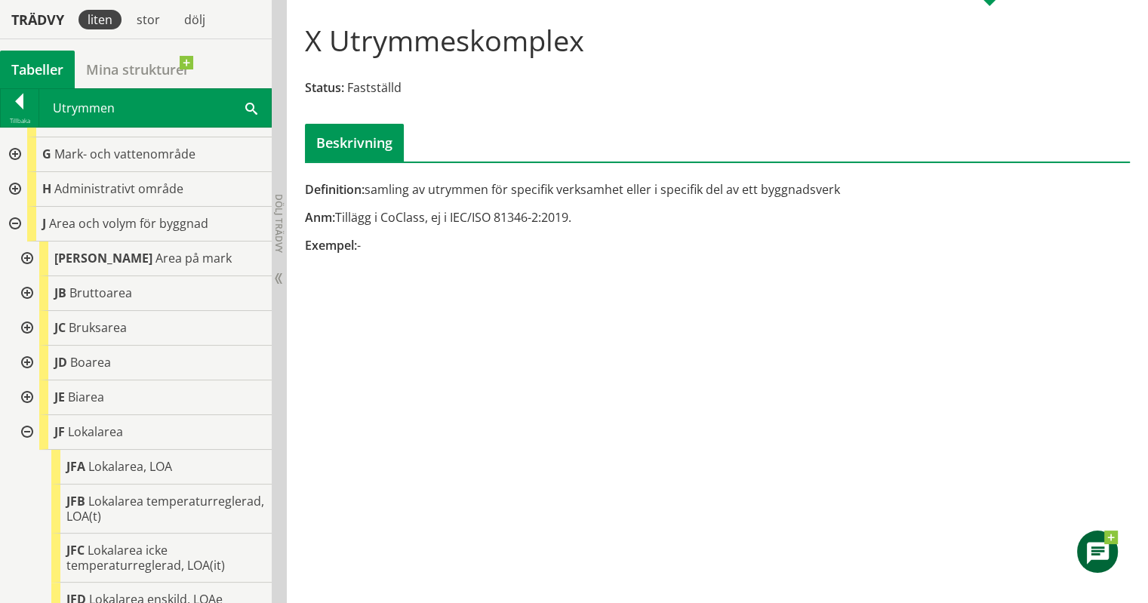
click at [26, 331] on div at bounding box center [25, 328] width 27 height 35
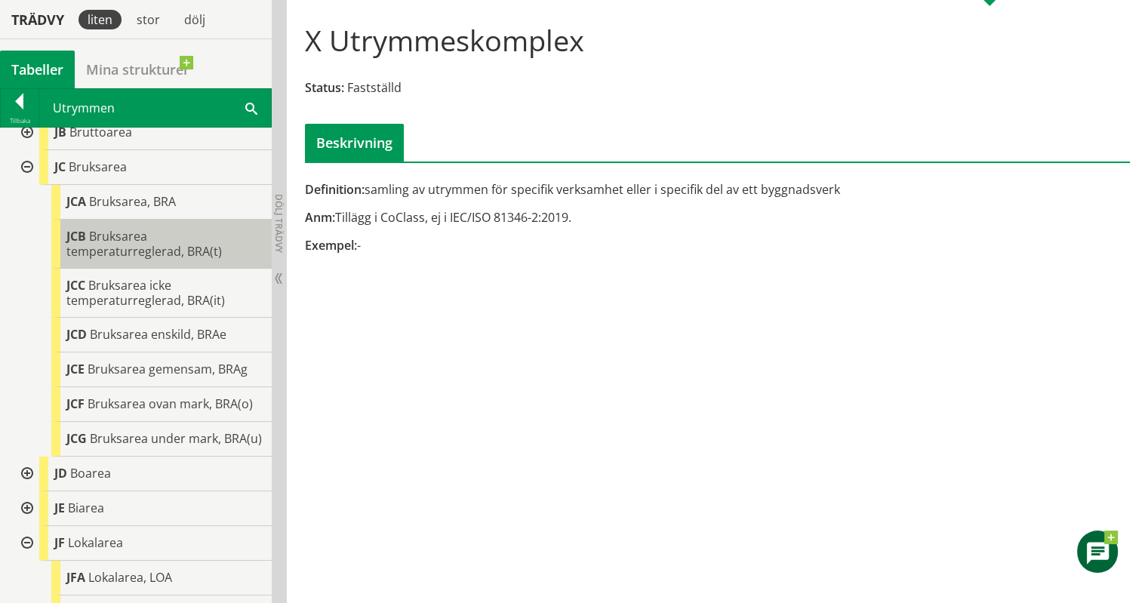
scroll to position [362, 0]
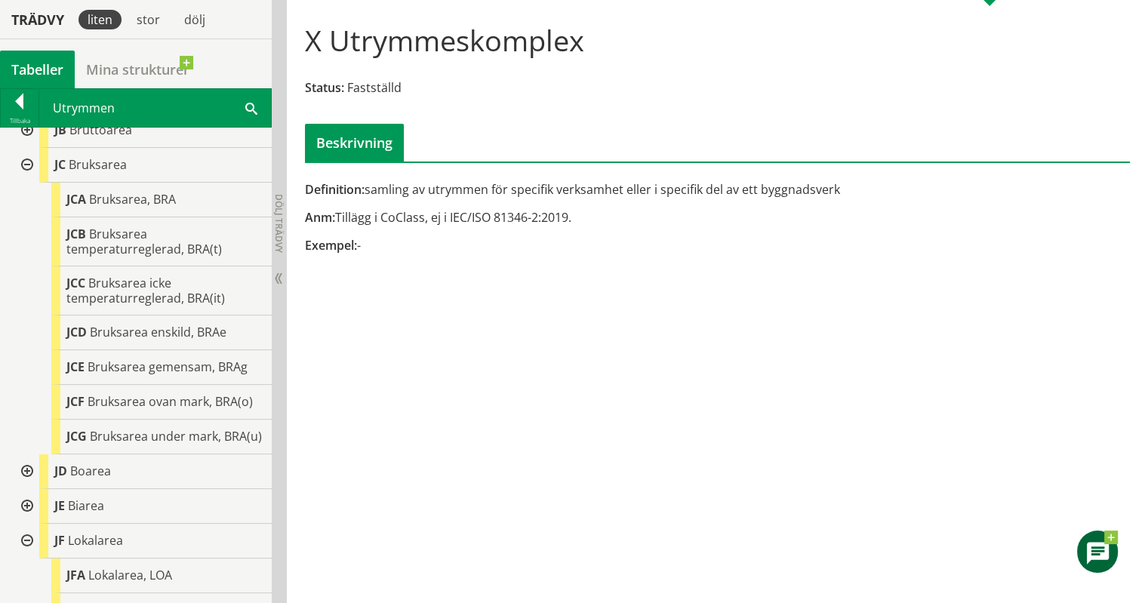
click at [20, 160] on div at bounding box center [25, 165] width 27 height 35
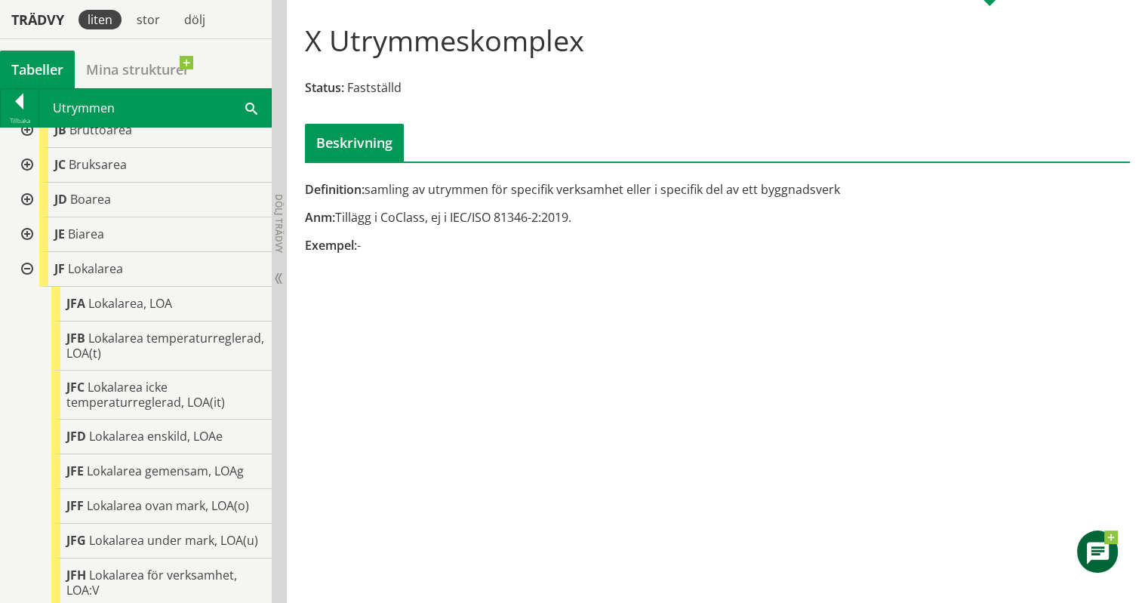
click at [26, 201] on div at bounding box center [25, 200] width 27 height 35
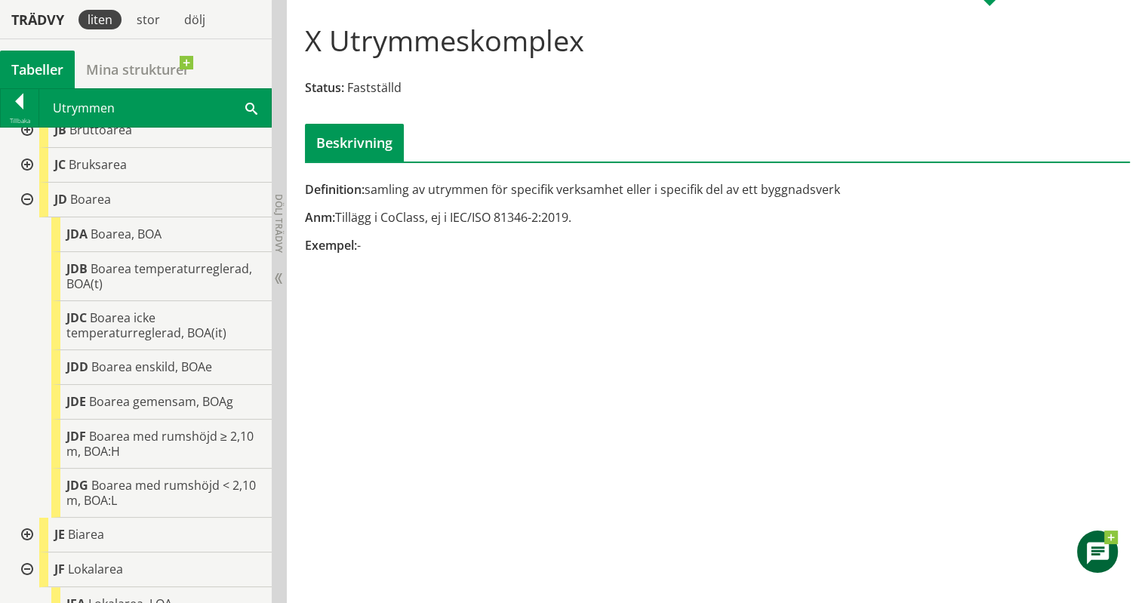
click at [23, 195] on div at bounding box center [25, 200] width 27 height 35
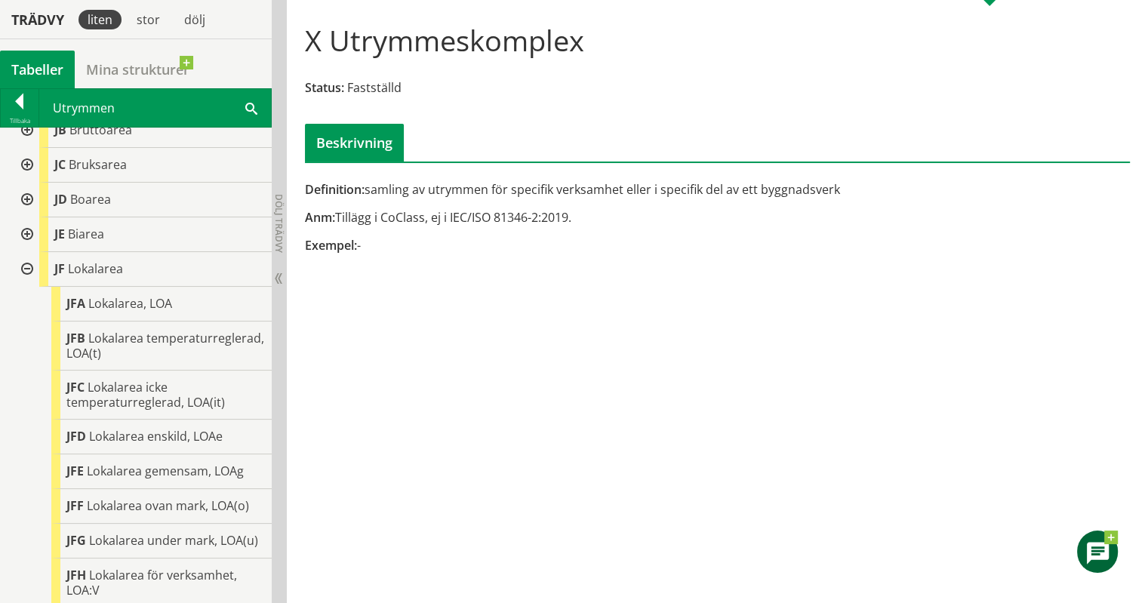
click at [26, 197] on div at bounding box center [25, 200] width 27 height 35
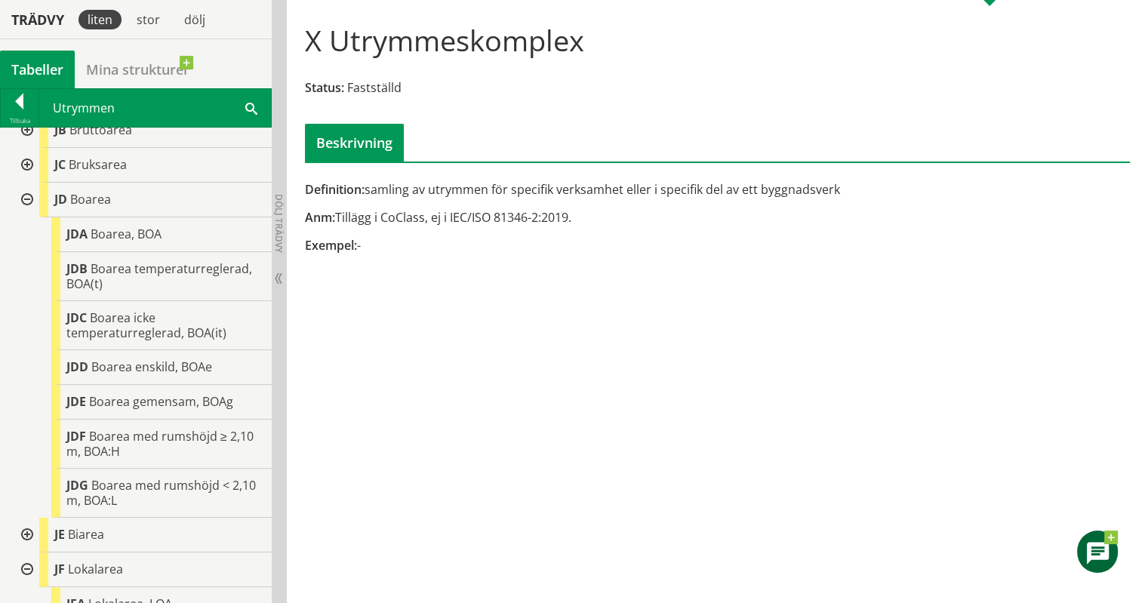
click at [26, 197] on div at bounding box center [25, 200] width 27 height 35
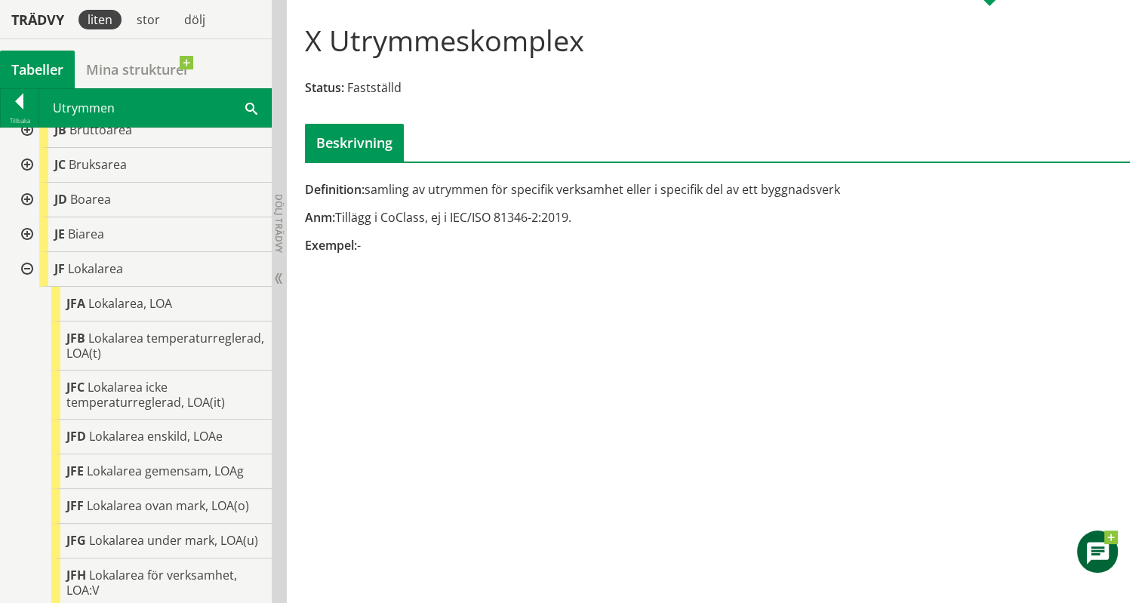
click at [29, 232] on div at bounding box center [25, 234] width 27 height 35
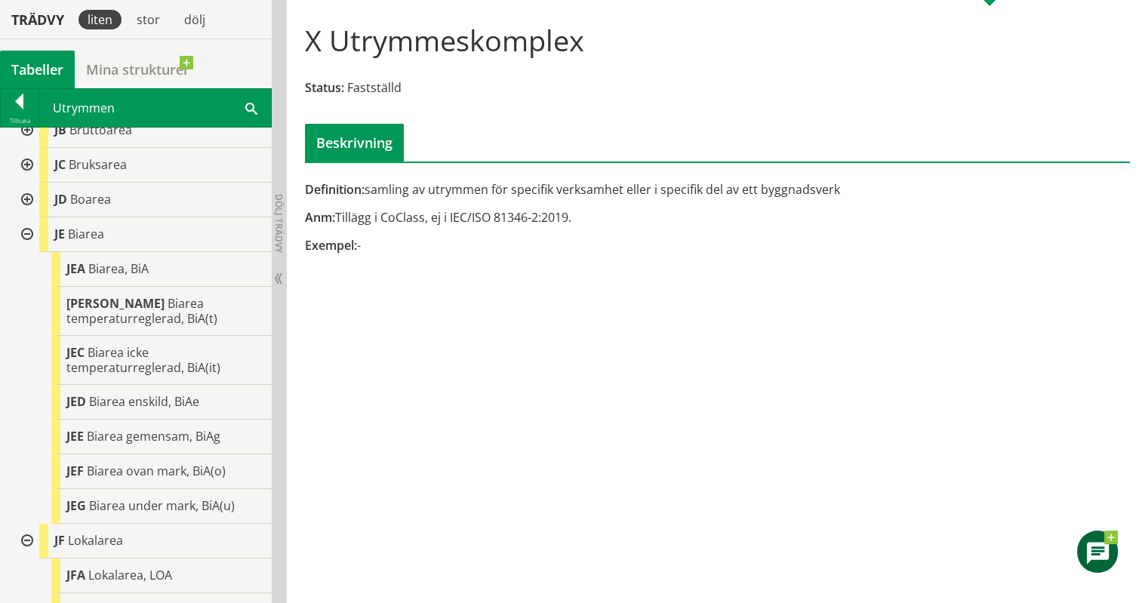
click at [29, 232] on div at bounding box center [25, 234] width 27 height 35
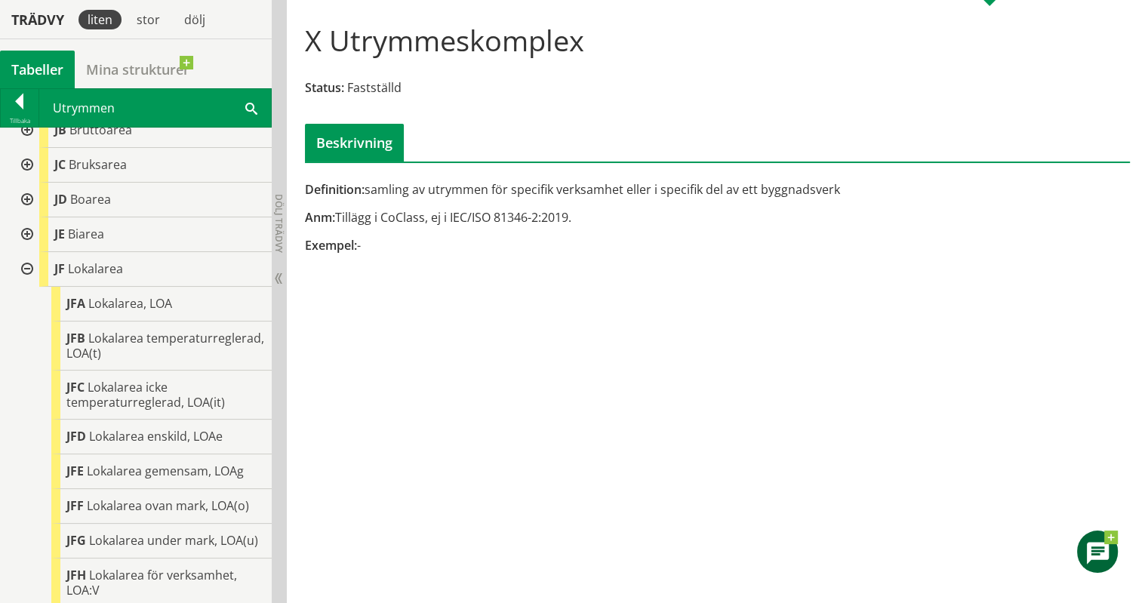
click at [27, 266] on div at bounding box center [25, 269] width 27 height 35
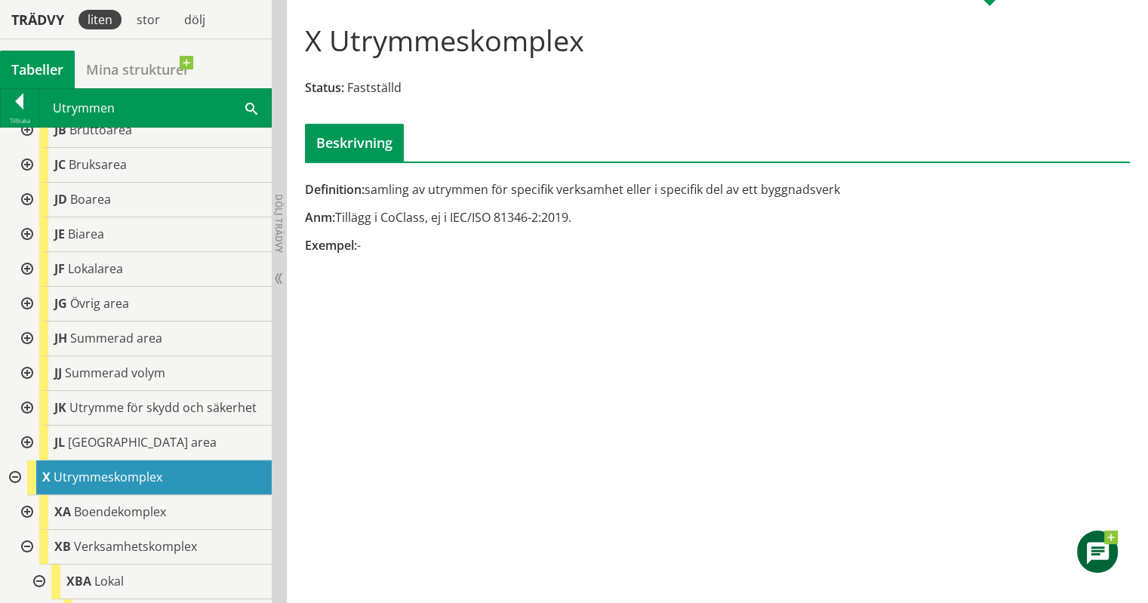
click at [26, 309] on div at bounding box center [25, 304] width 27 height 35
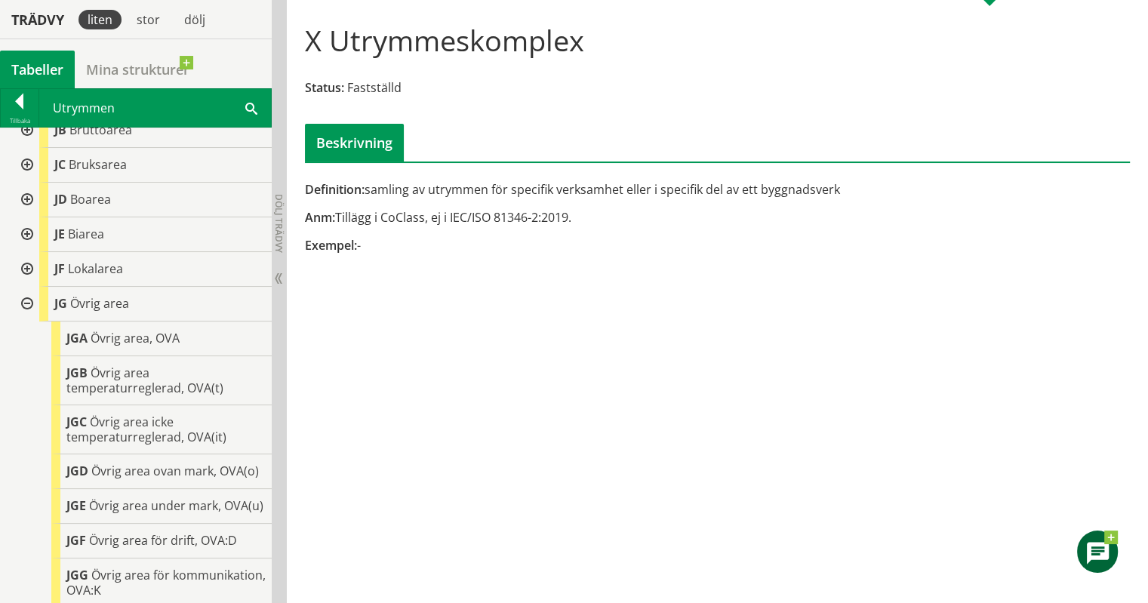
click at [17, 299] on div at bounding box center [25, 304] width 27 height 35
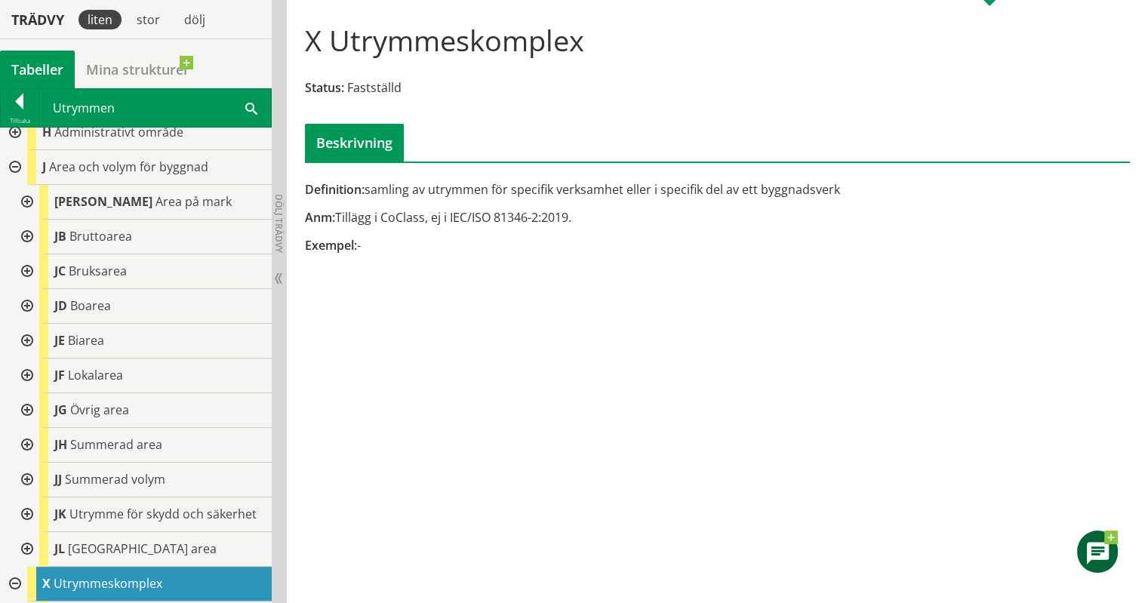
scroll to position [211, 0]
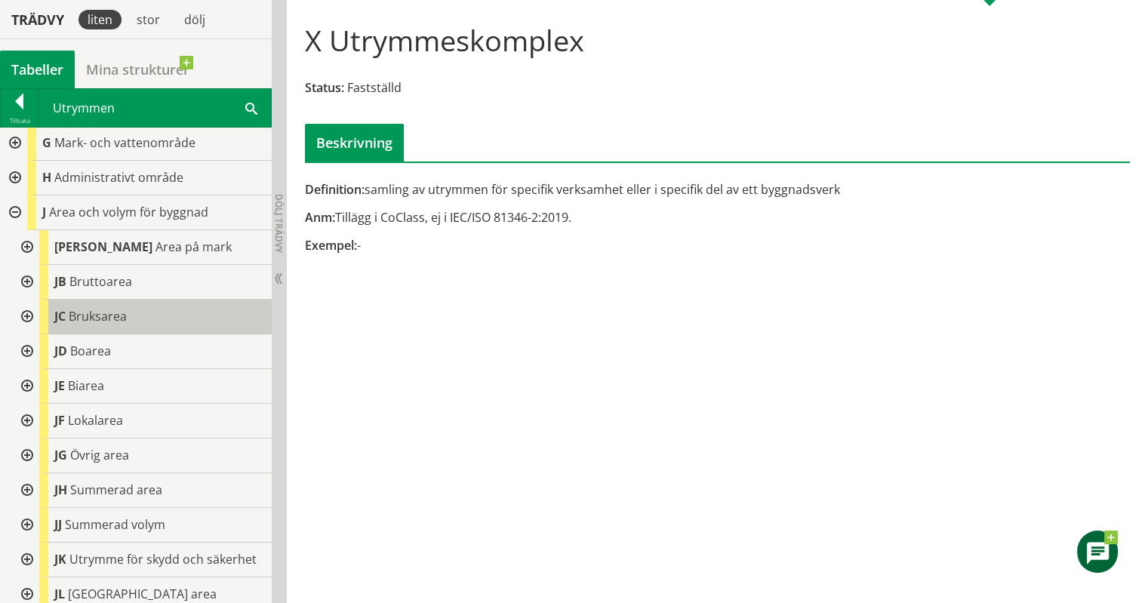
drag, startPoint x: 17, startPoint y: 299, endPoint x: 101, endPoint y: 318, distance: 85.9
click at [101, 318] on div "JC Bruksarea" at bounding box center [142, 317] width 260 height 35
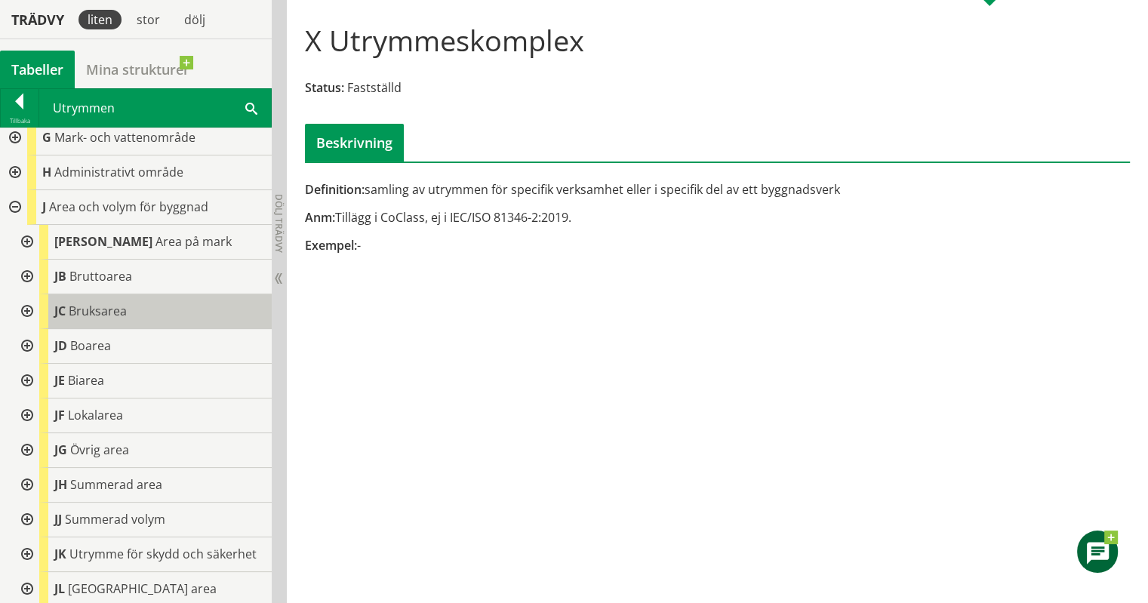
scroll to position [217, 0]
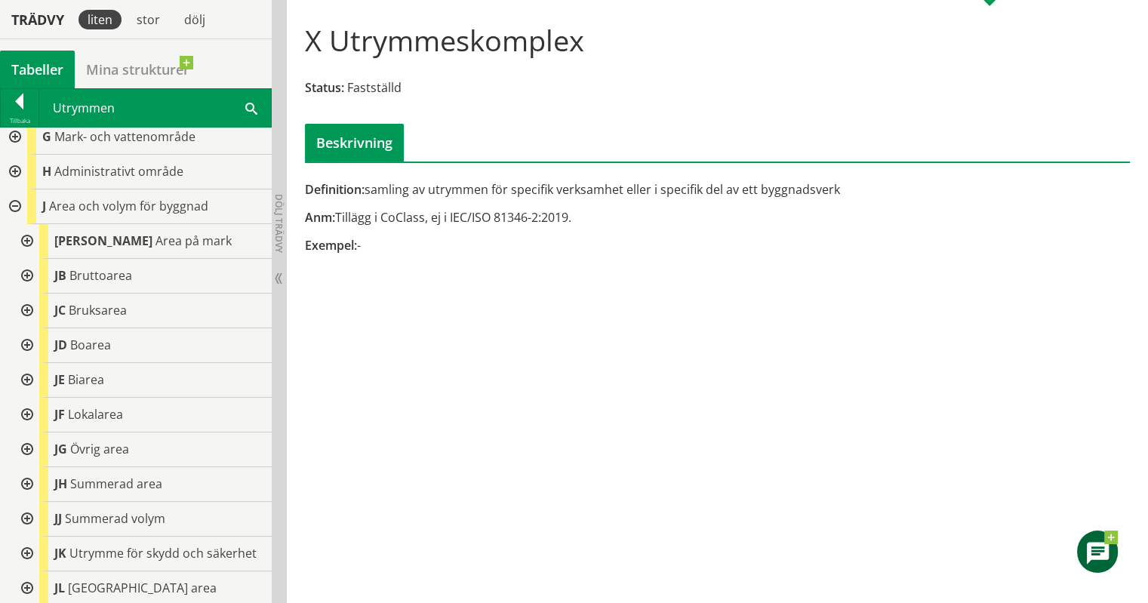
click at [23, 237] on div at bounding box center [25, 241] width 27 height 35
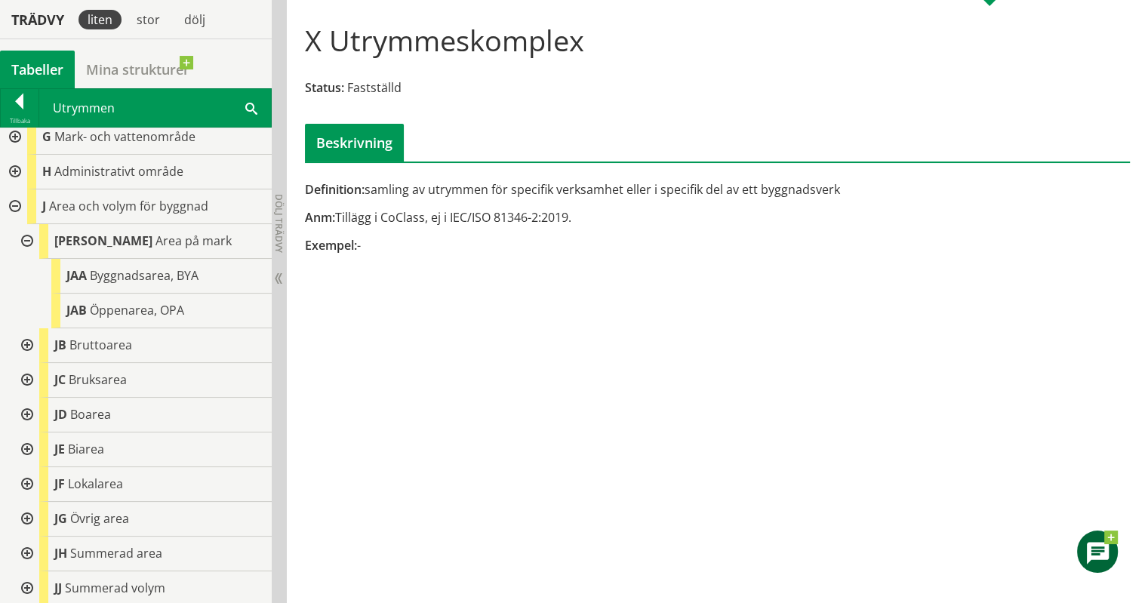
click at [23, 237] on div at bounding box center [25, 241] width 27 height 35
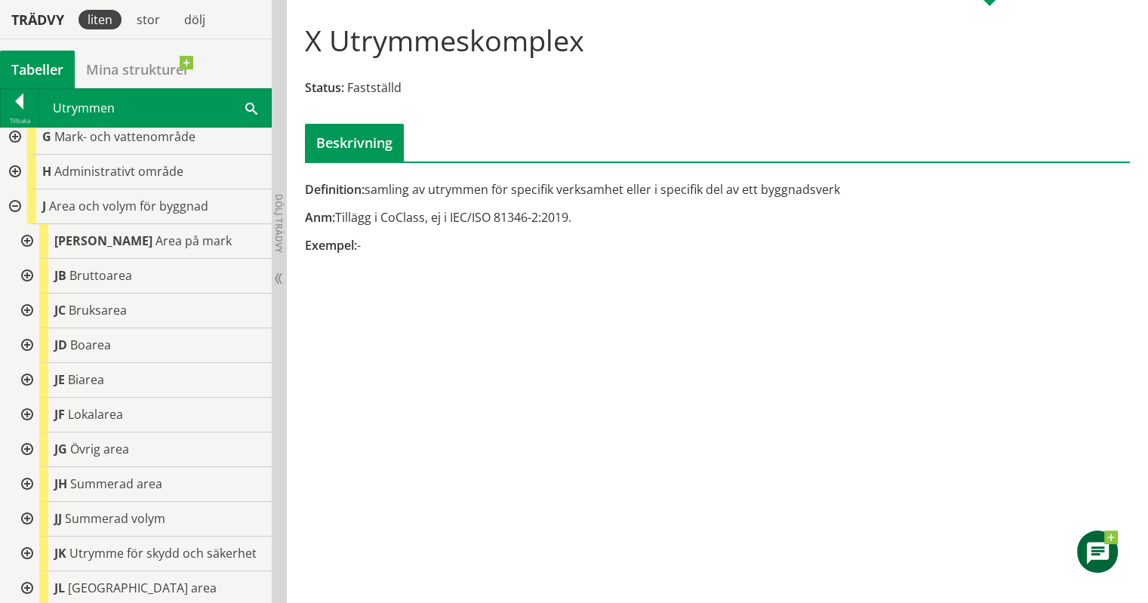
click at [26, 306] on div at bounding box center [25, 311] width 27 height 35
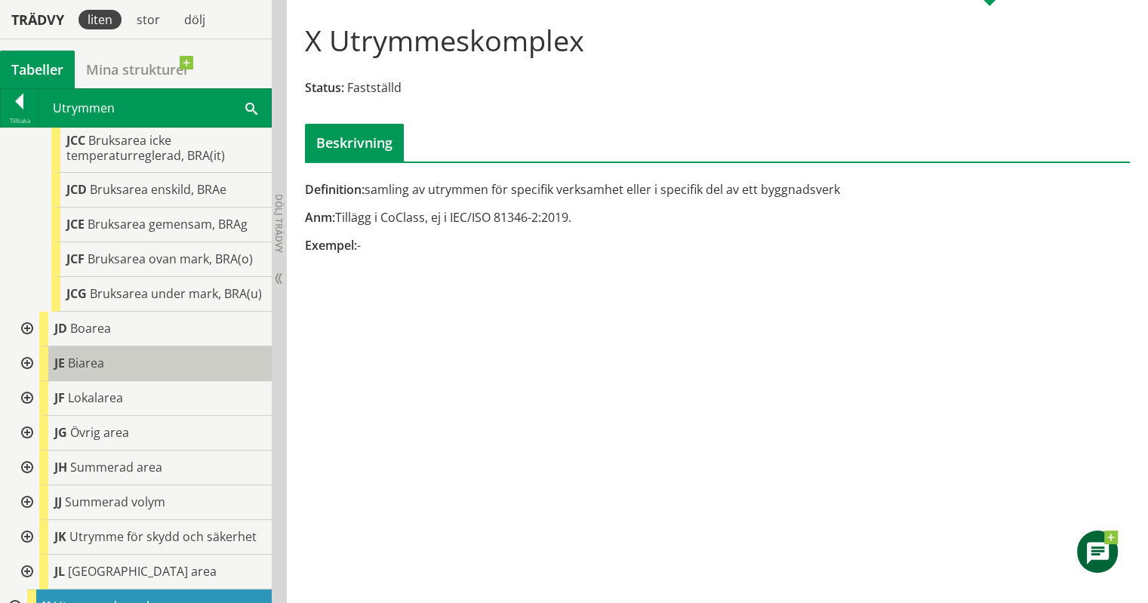
scroll to position [506, 0]
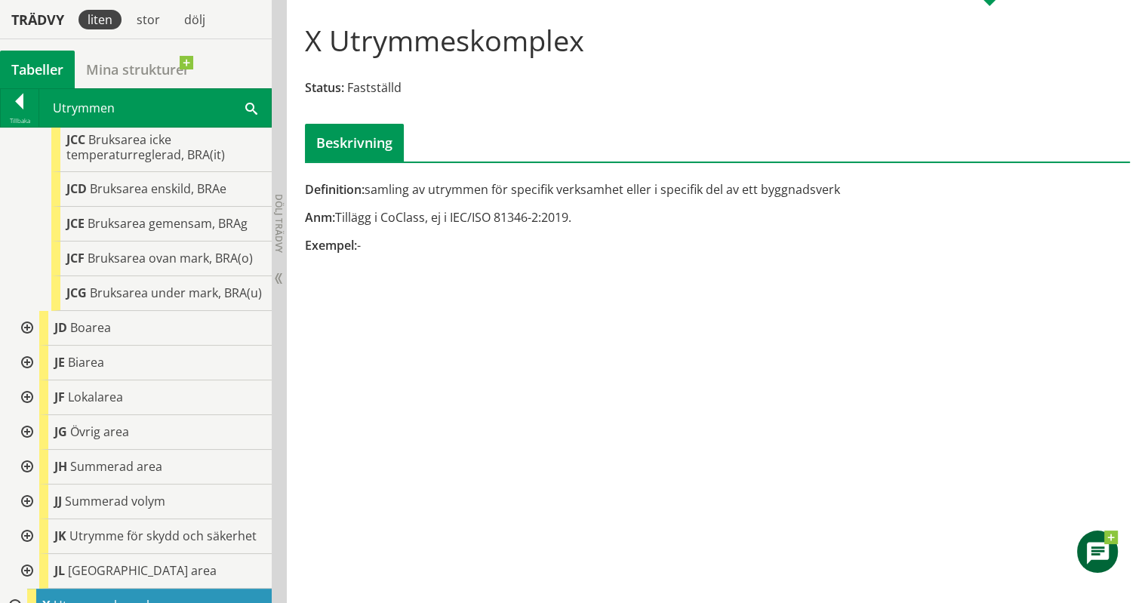
click at [31, 372] on div at bounding box center [25, 363] width 27 height 35
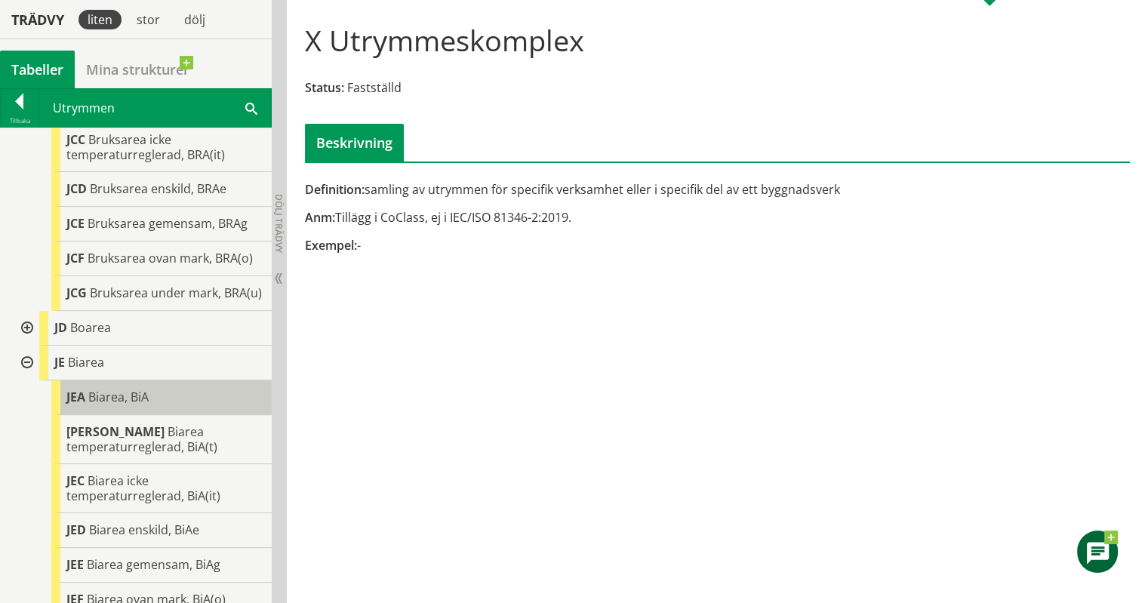
click at [134, 405] on span "Biarea, BiA" at bounding box center [118, 397] width 60 height 17
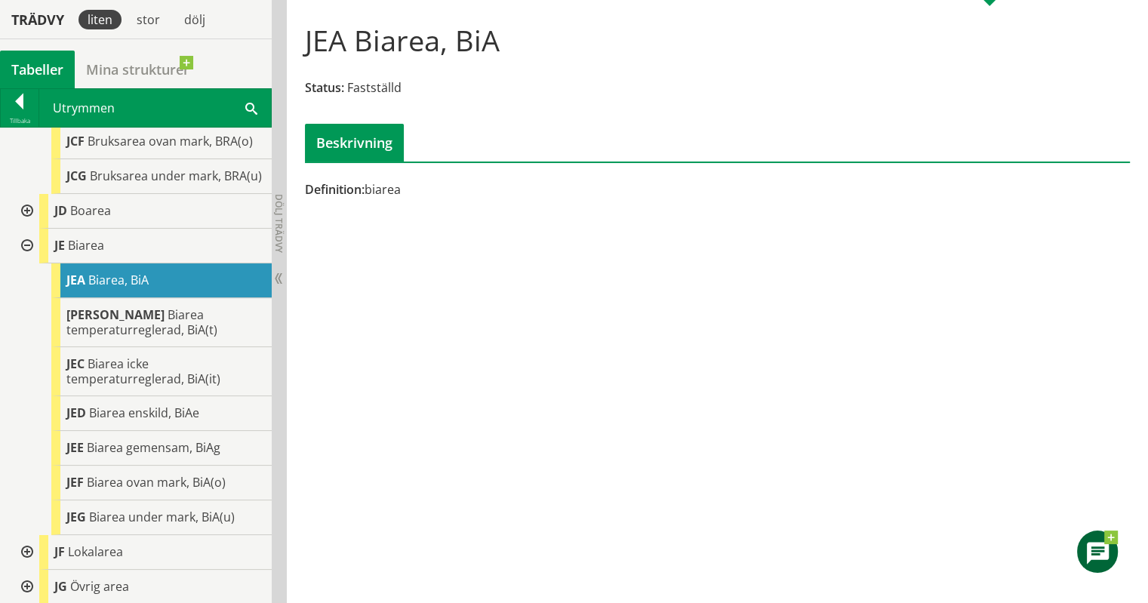
scroll to position [639, 0]
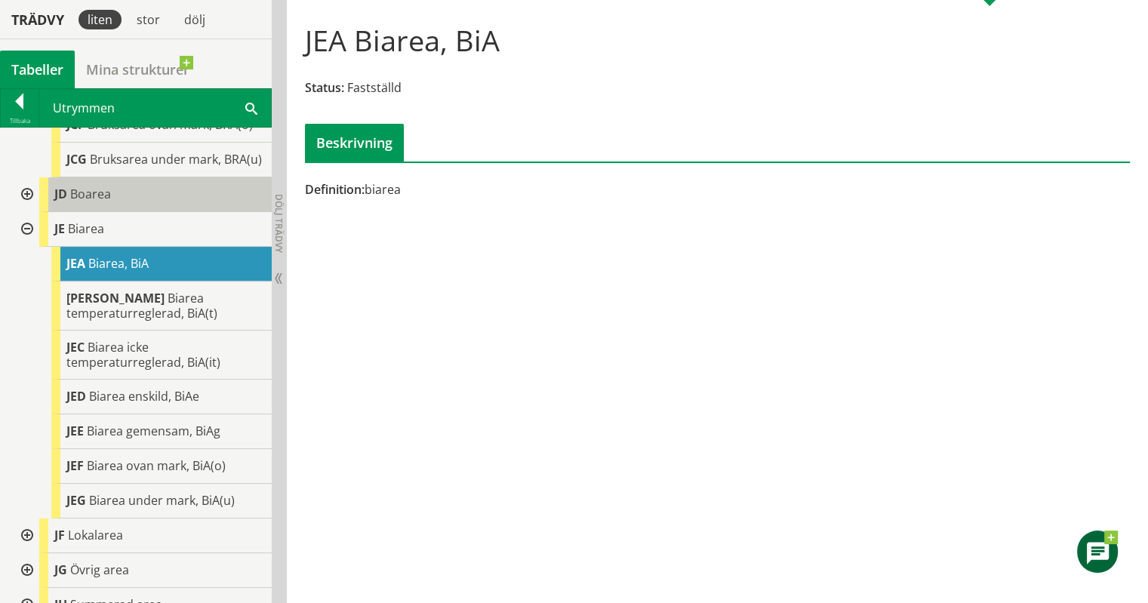
click at [107, 202] on span "Boarea" at bounding box center [90, 194] width 41 height 17
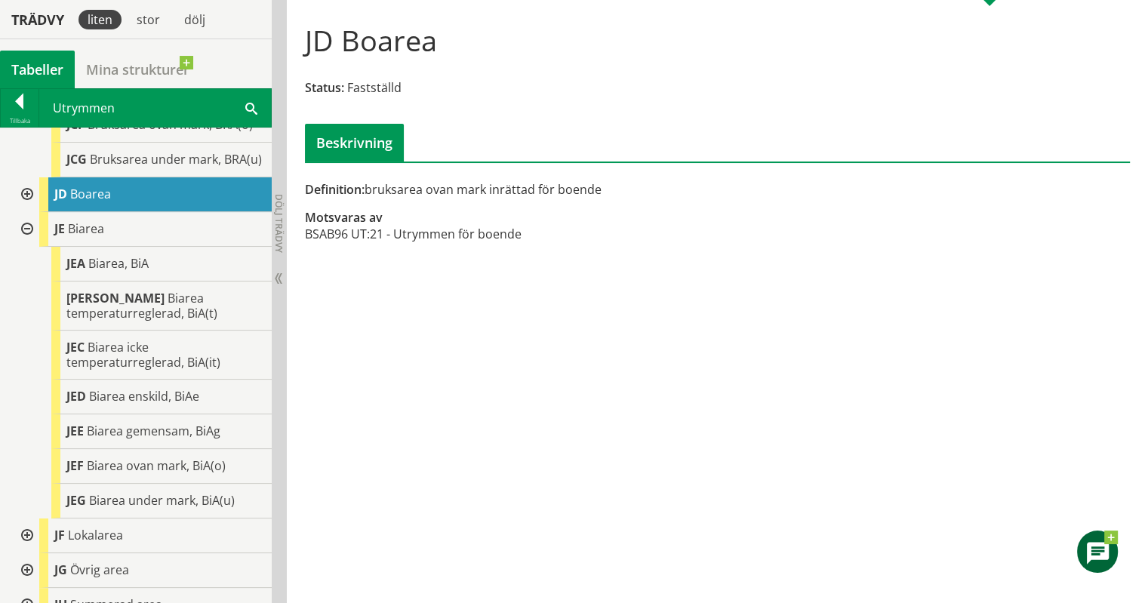
click at [23, 202] on div at bounding box center [25, 194] width 27 height 35
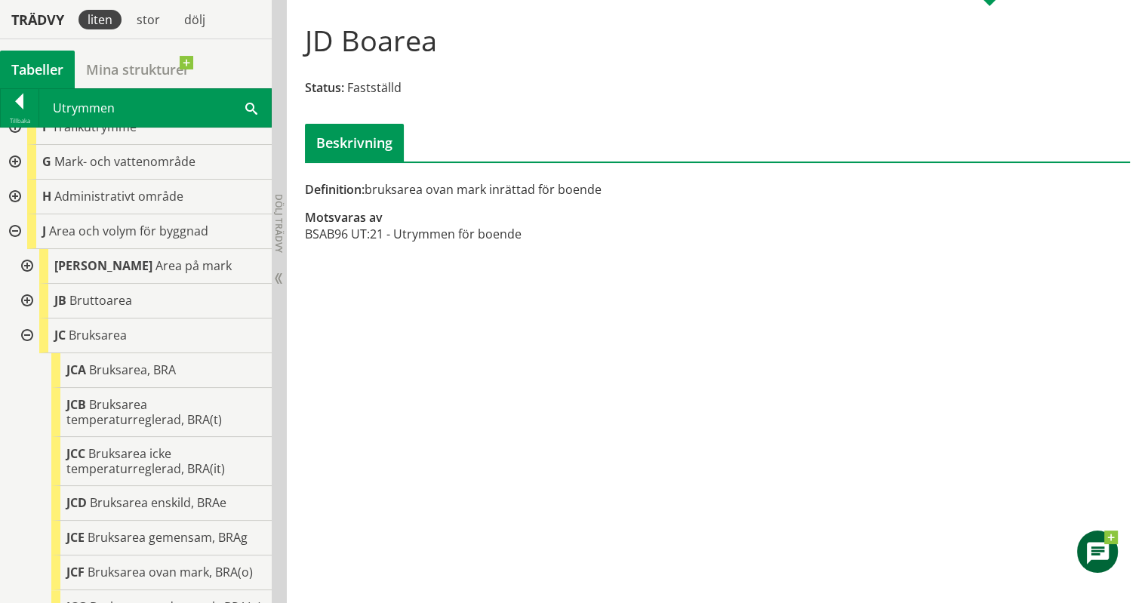
scroll to position [192, 0]
click at [16, 226] on div at bounding box center [13, 231] width 27 height 35
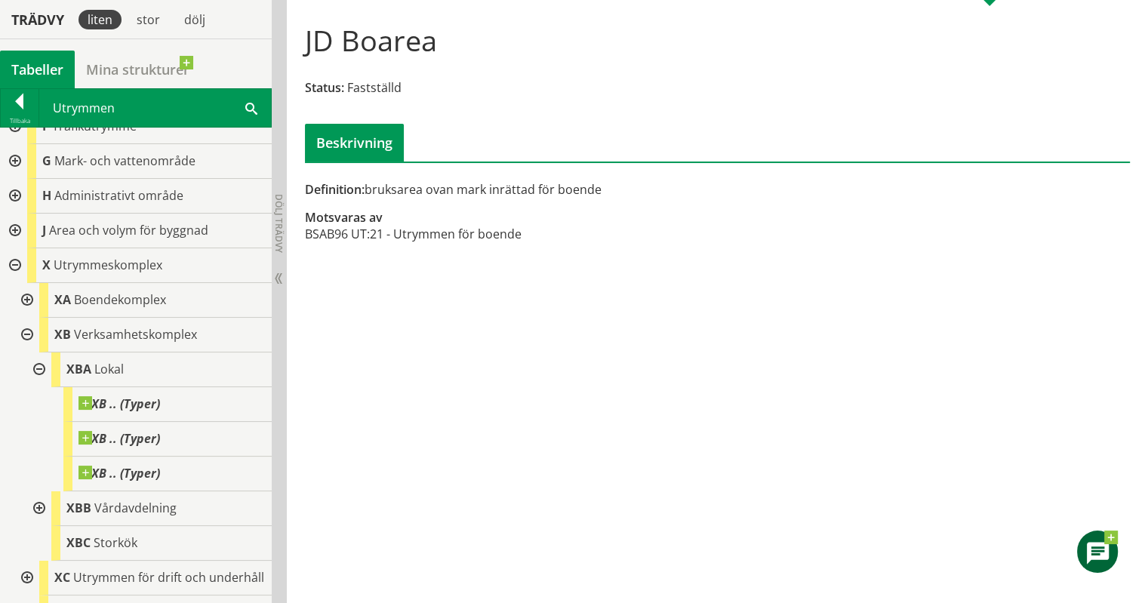
click at [29, 295] on div at bounding box center [25, 300] width 27 height 35
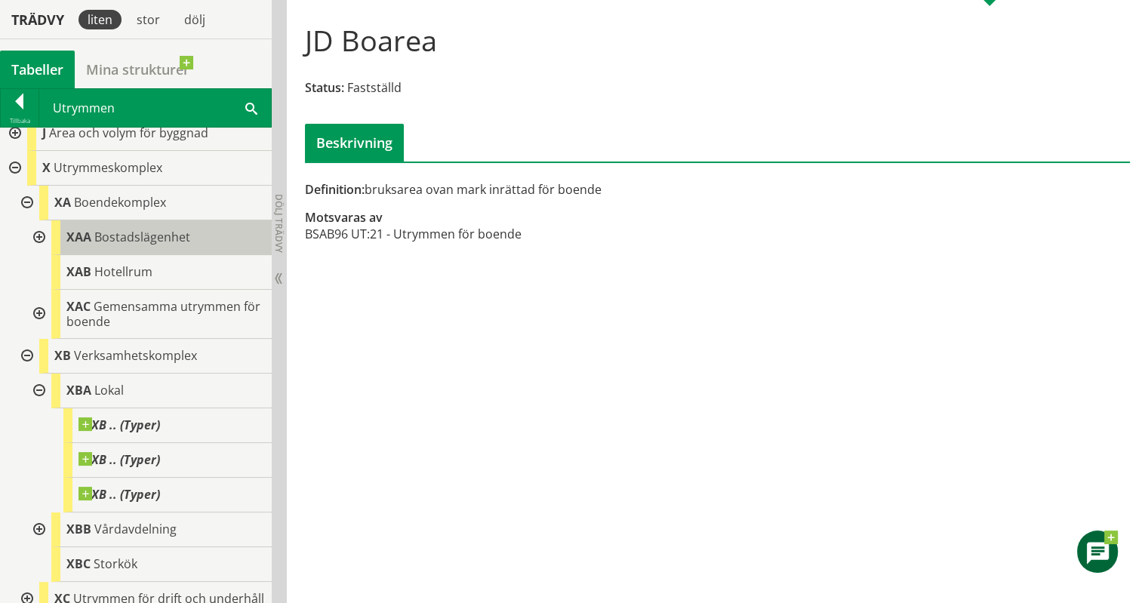
scroll to position [291, 0]
click at [33, 232] on div at bounding box center [37, 237] width 27 height 35
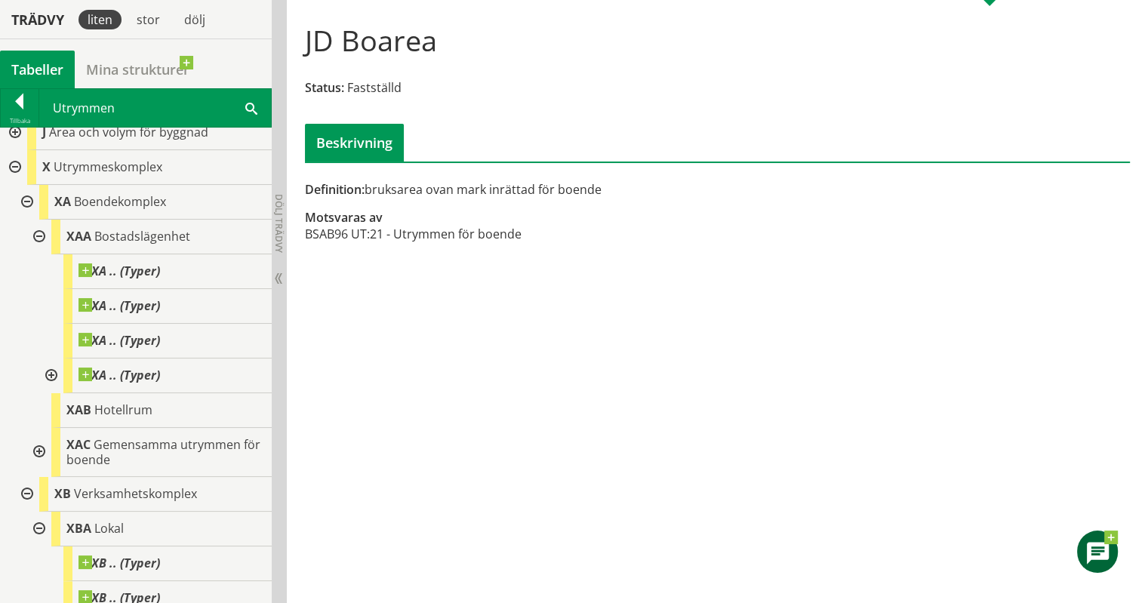
click at [29, 196] on div at bounding box center [25, 202] width 27 height 35
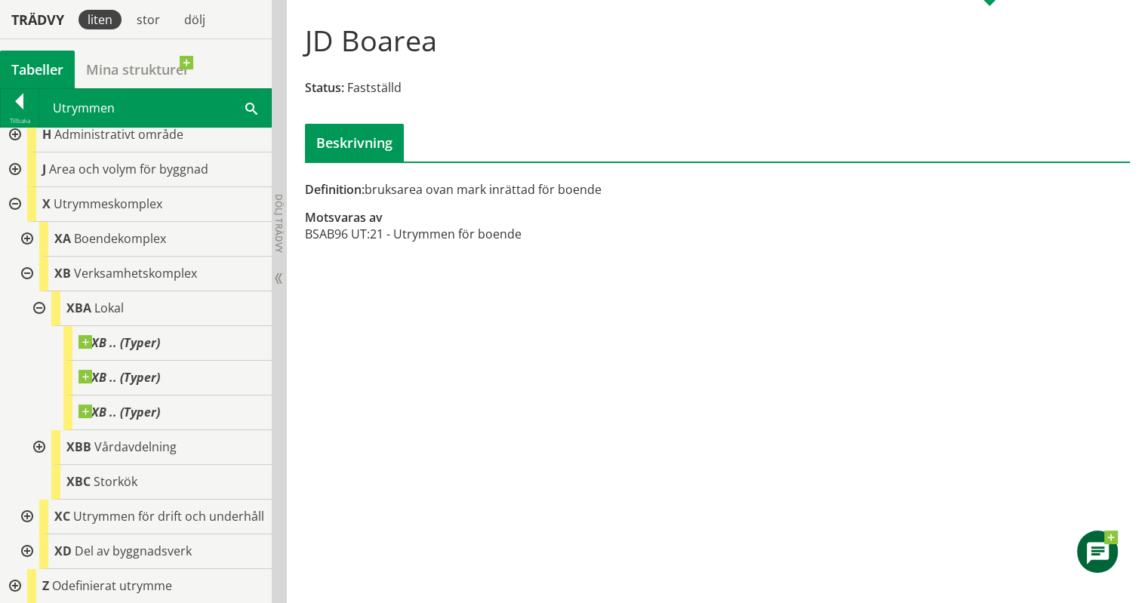
click at [17, 187] on div at bounding box center [13, 204] width 27 height 35
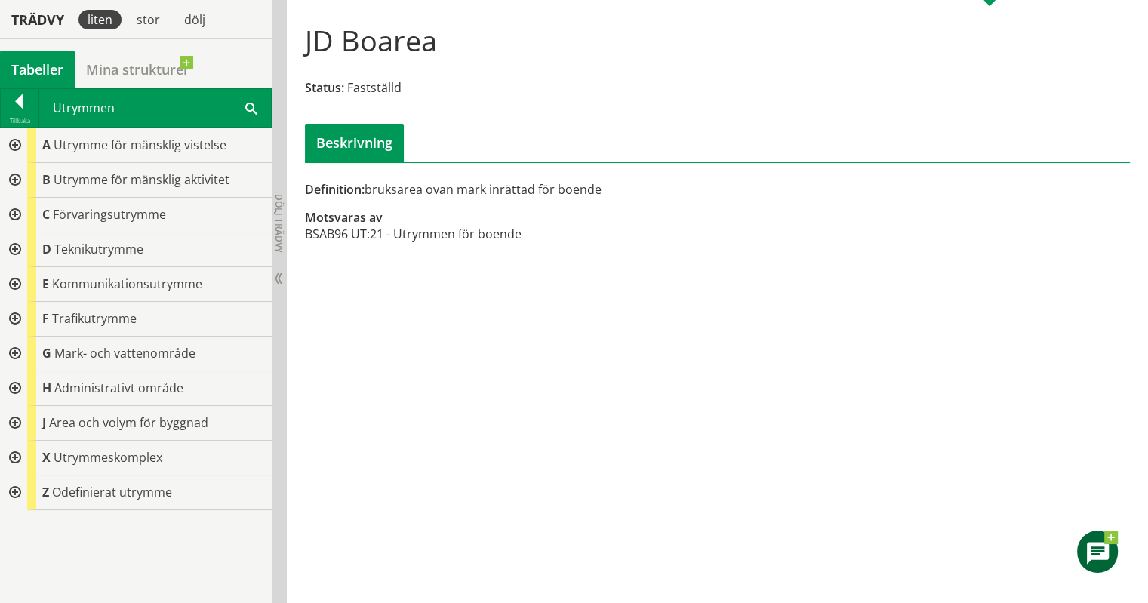
click at [15, 146] on div at bounding box center [13, 145] width 27 height 35
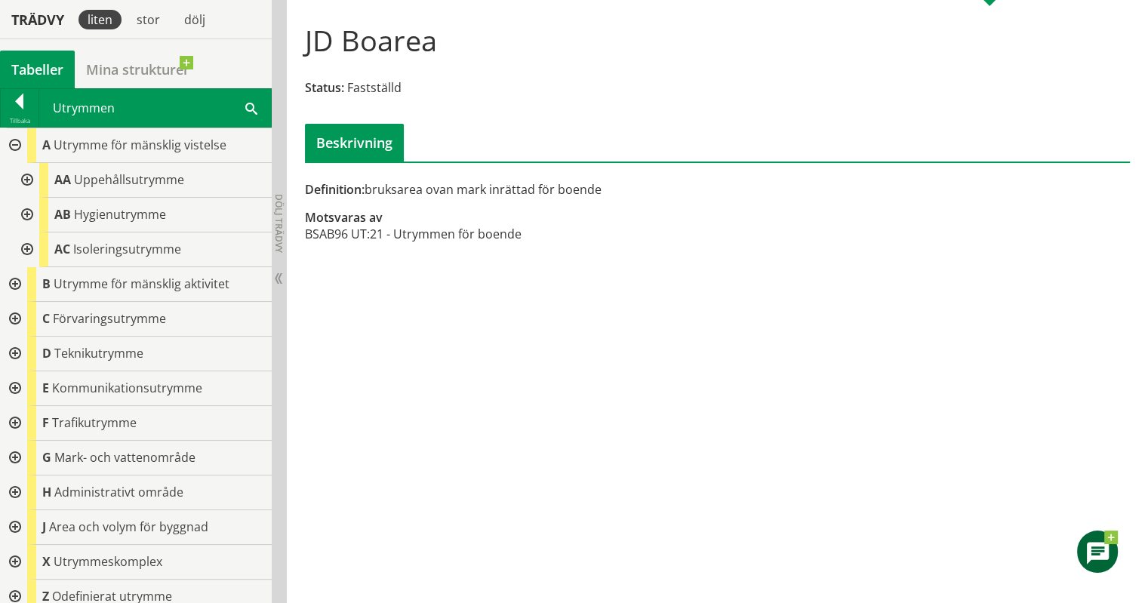
click at [29, 176] on div at bounding box center [25, 180] width 27 height 35
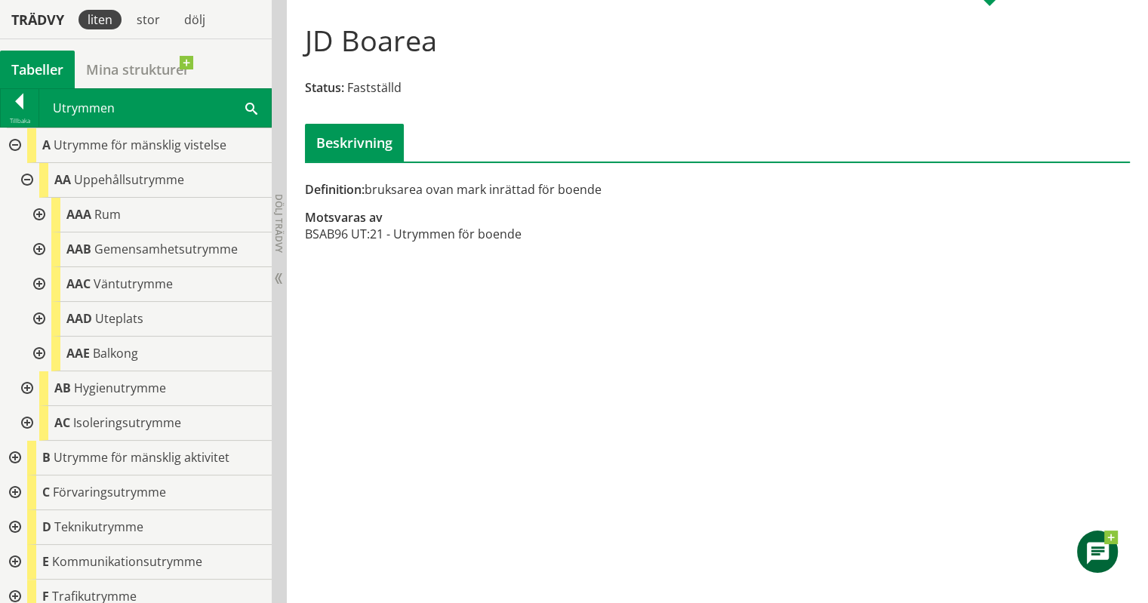
click at [29, 386] on div at bounding box center [25, 388] width 27 height 35
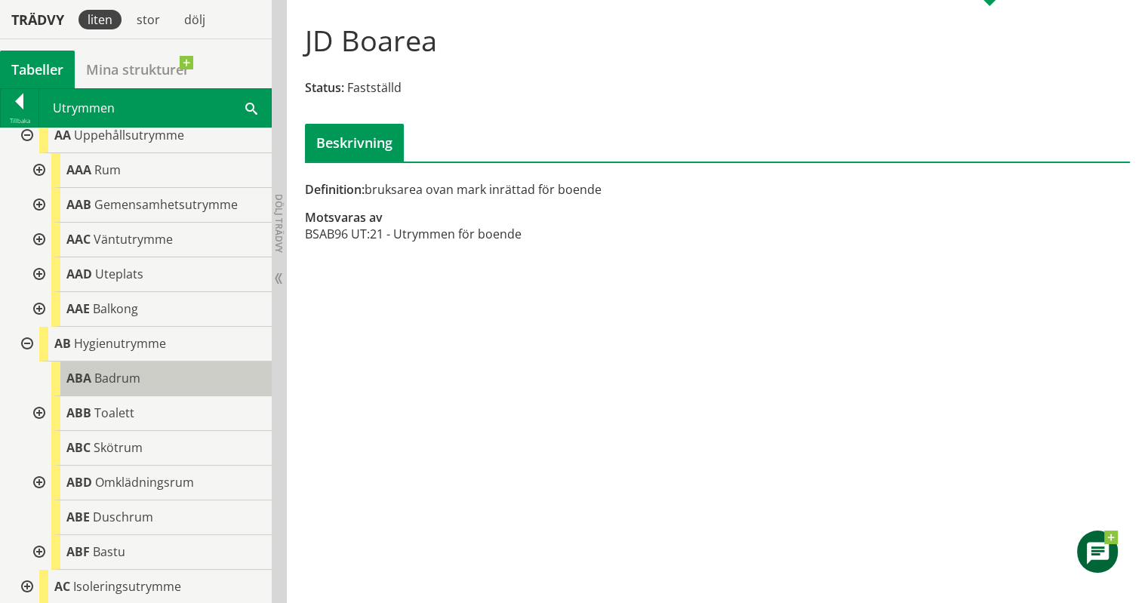
scroll to position [49, 0]
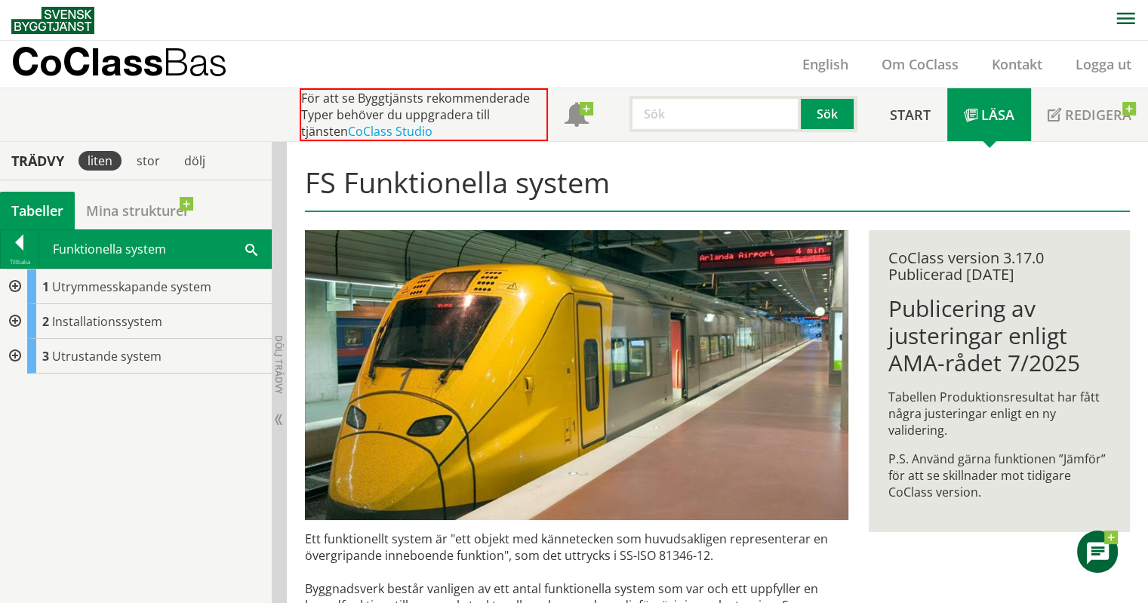
click at [42, 217] on div "Tabeller" at bounding box center [37, 211] width 75 height 38
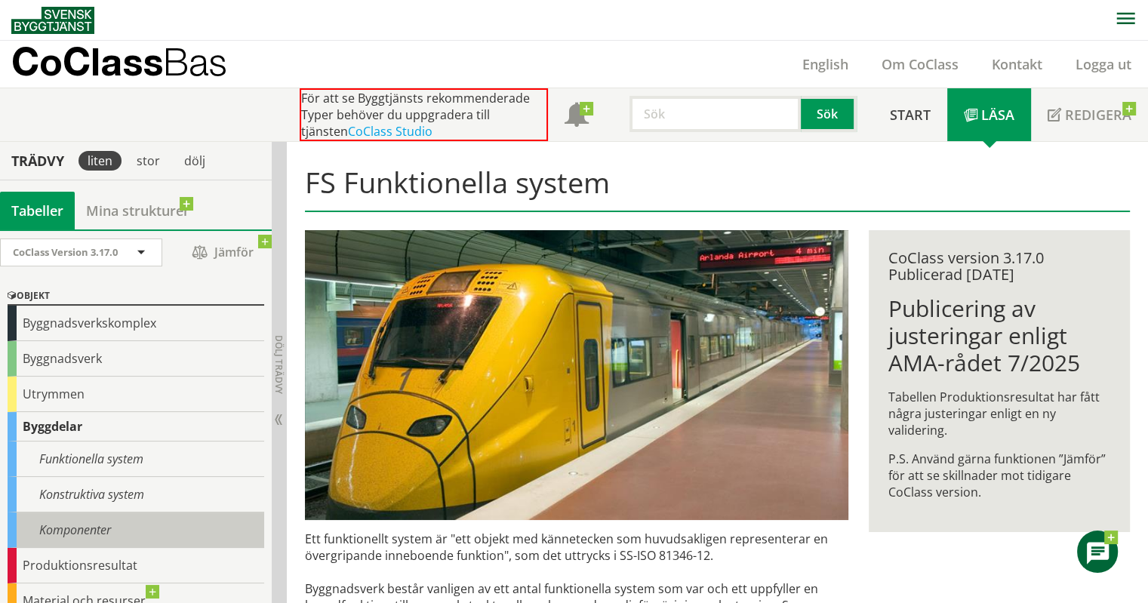
click at [103, 515] on div "Komponenter" at bounding box center [136, 529] width 257 height 35
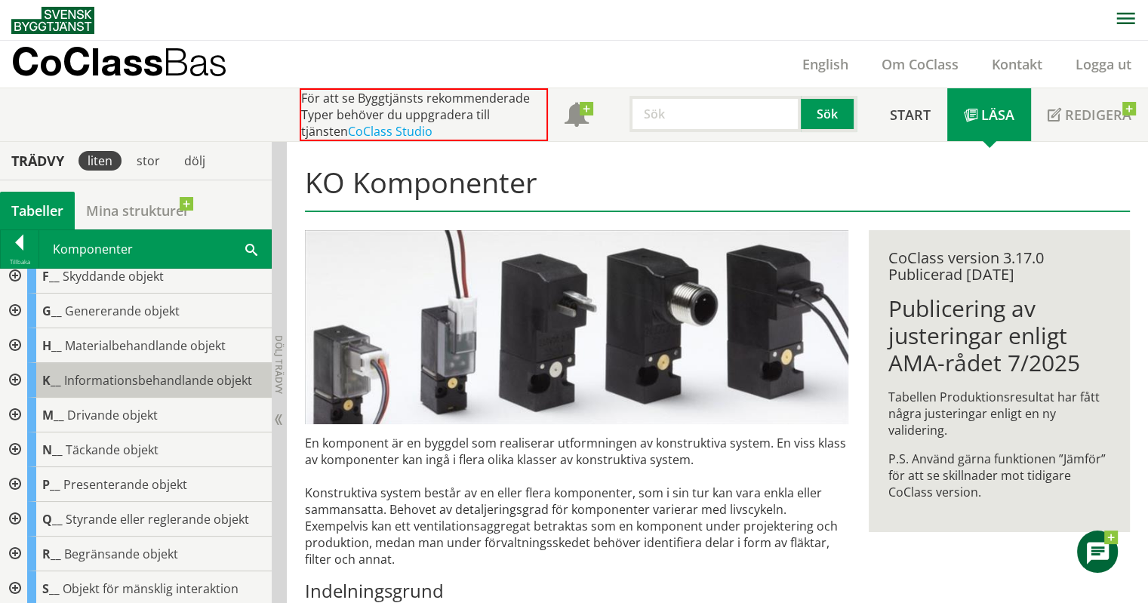
scroll to position [122, 0]
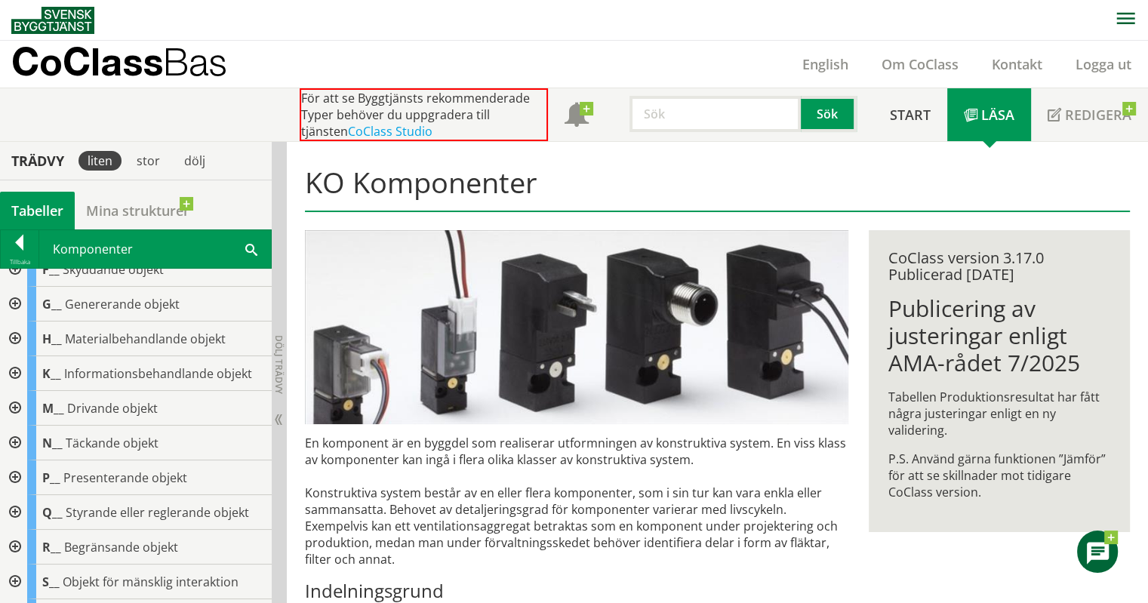
click at [17, 506] on div at bounding box center [13, 512] width 27 height 35
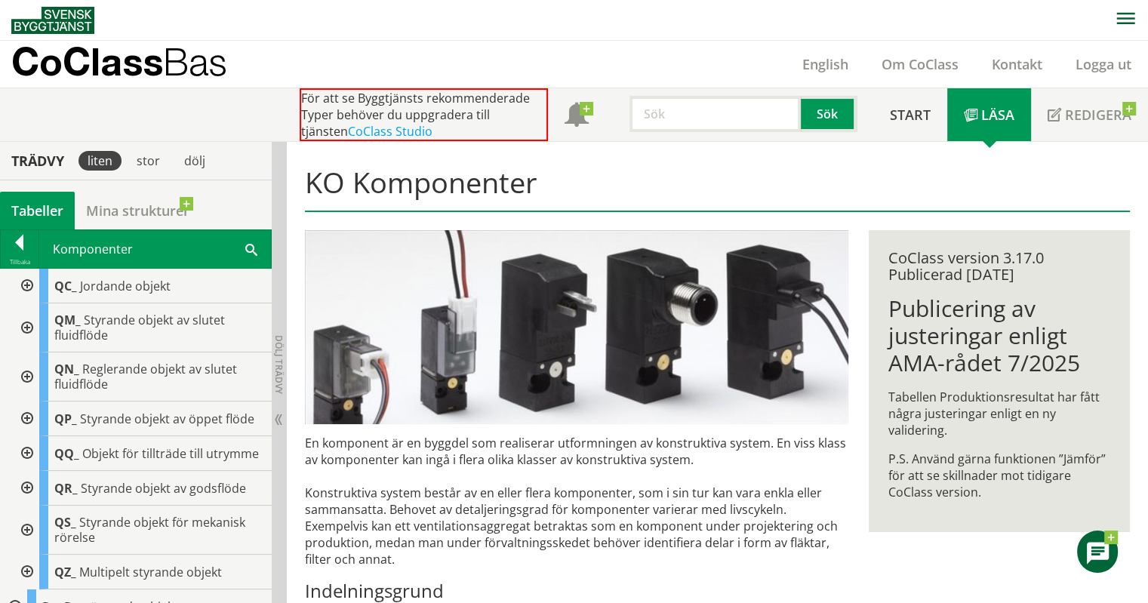
scroll to position [452, 0]
click at [30, 464] on div at bounding box center [25, 453] width 27 height 35
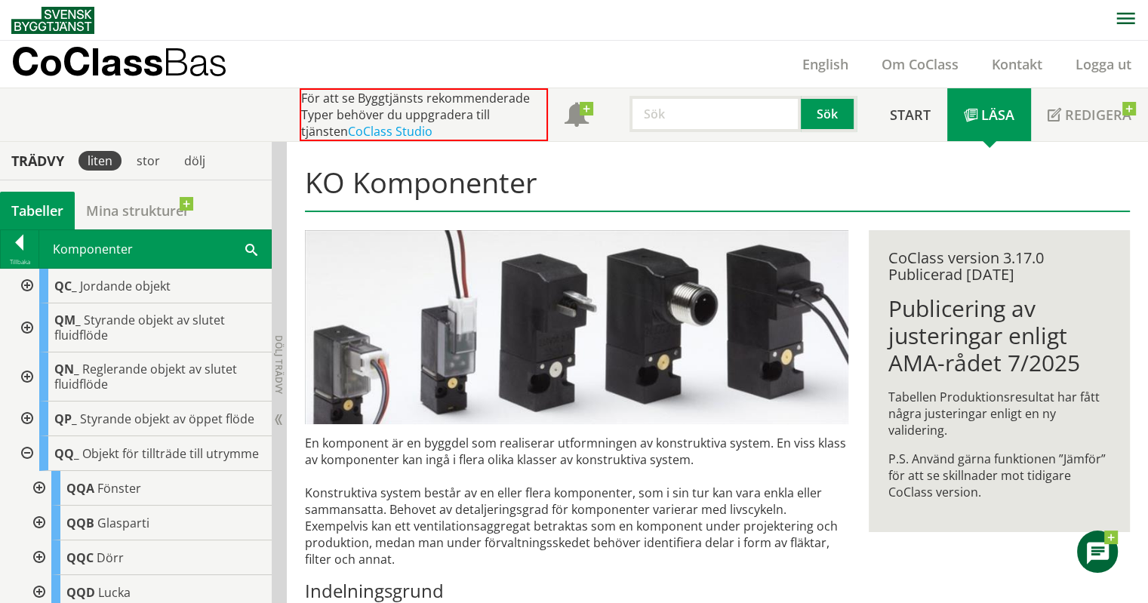
click at [35, 503] on div at bounding box center [37, 488] width 27 height 35
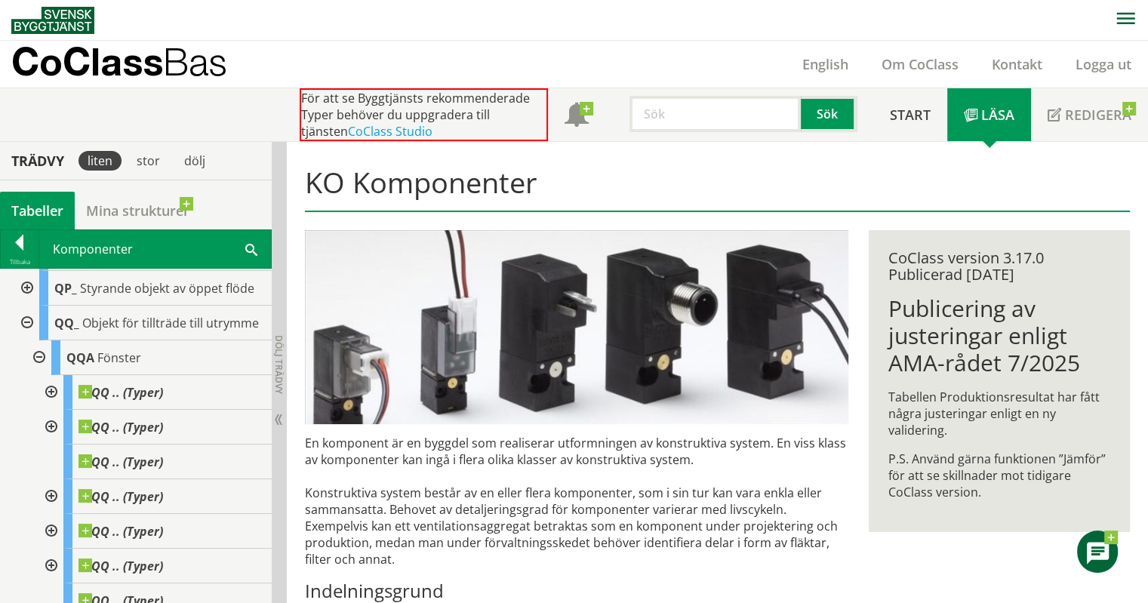
scroll to position [585, 0]
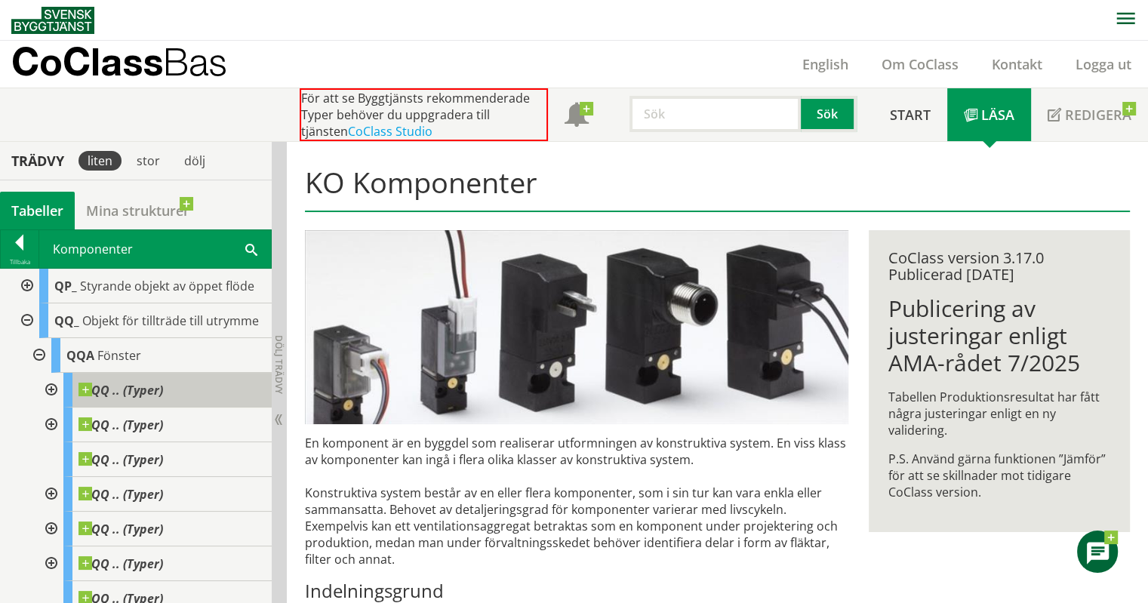
click at [143, 398] on span "QQ .. (Typer)" at bounding box center [120, 390] width 85 height 15
